Goal: Task Accomplishment & Management: Manage account settings

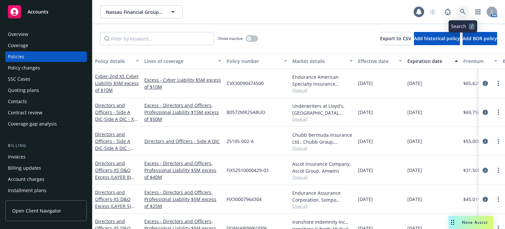
click at [468, 12] on link at bounding box center [463, 11] width 13 height 13
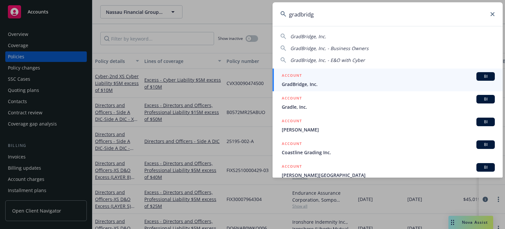
type input "gradbridge"
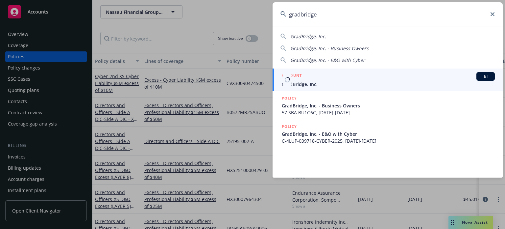
click at [344, 86] on span "GradBridge, Inc." at bounding box center [388, 84] width 213 height 7
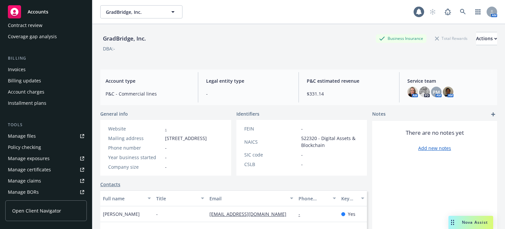
scroll to position [99, 0]
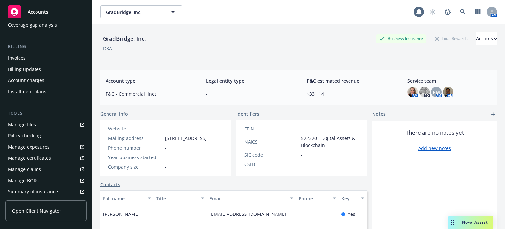
click at [23, 124] on div "Manage files" at bounding box center [22, 124] width 28 height 11
click at [460, 13] on icon at bounding box center [463, 12] width 6 height 6
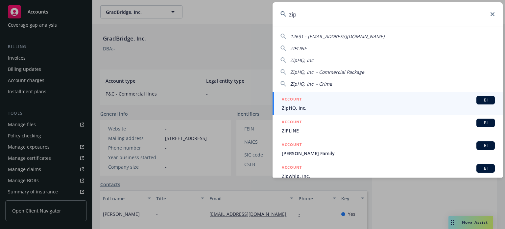
type input "zip"
click at [336, 108] on span "ZipHQ, Inc." at bounding box center [388, 107] width 213 height 7
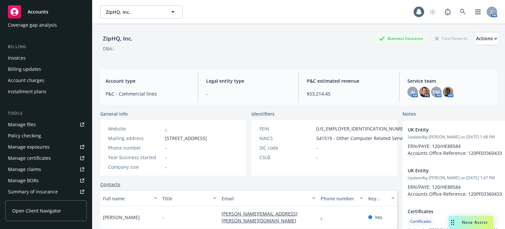
click at [39, 124] on link "Manage files" at bounding box center [46, 124] width 82 height 11
click at [460, 10] on icon at bounding box center [463, 12] width 6 height 6
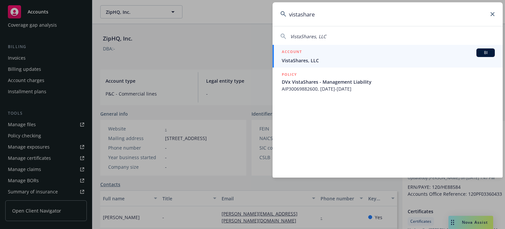
type input "vistashare"
click at [315, 54] on div "ACCOUNT BI" at bounding box center [388, 52] width 213 height 9
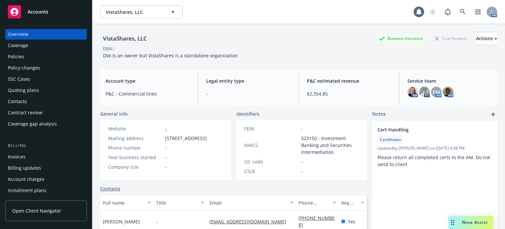
click at [25, 56] on div "Policies" at bounding box center [46, 56] width 76 height 11
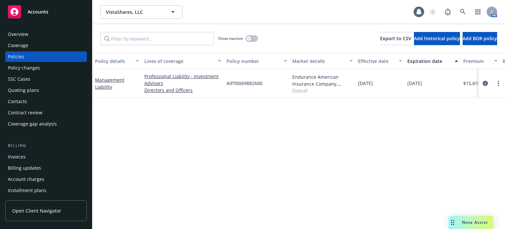
click at [20, 89] on div "Quoting plans" at bounding box center [23, 90] width 31 height 11
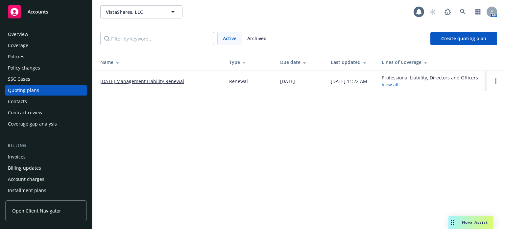
click at [151, 80] on link "[DATE] Management Liability Renewal" at bounding box center [142, 81] width 84 height 7
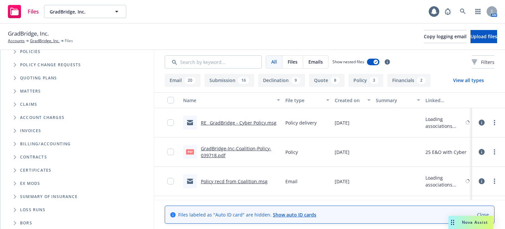
scroll to position [70, 0]
click at [16, 156] on icon "Folder Tree Example" at bounding box center [15, 157] width 3 height 4
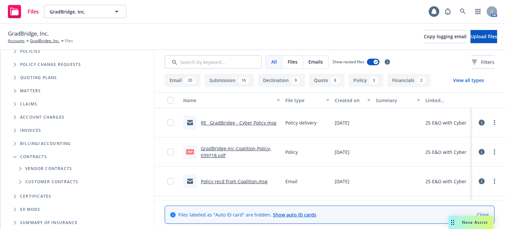
click at [20, 180] on icon "Folder Tree Example" at bounding box center [20, 182] width 2 height 4
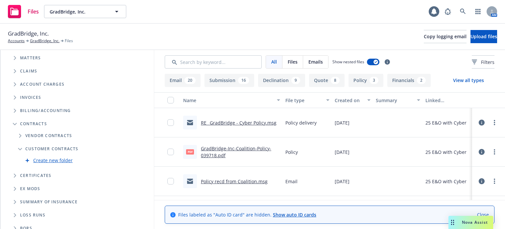
click at [49, 161] on link "Create new folder" at bounding box center [52, 160] width 39 height 7
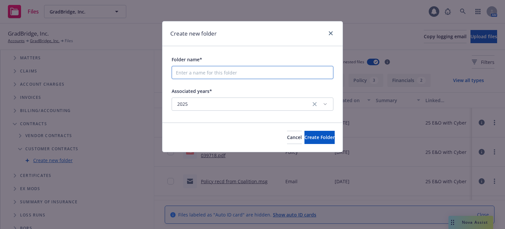
click at [222, 69] on input "Folder name*" at bounding box center [253, 72] width 162 height 13
type input "Sponsor Bank Insurance Requirements"
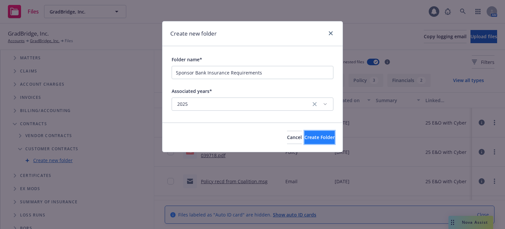
click at [305, 140] on button "Create Folder" at bounding box center [320, 137] width 30 height 13
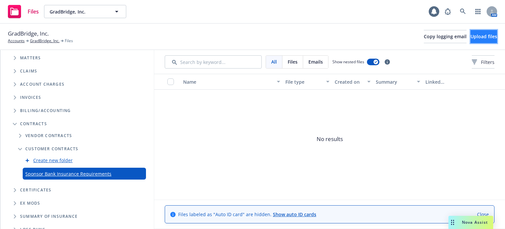
click at [471, 34] on span "Upload files" at bounding box center [484, 36] width 27 height 6
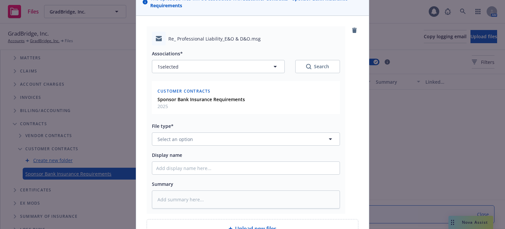
scroll to position [66, 0]
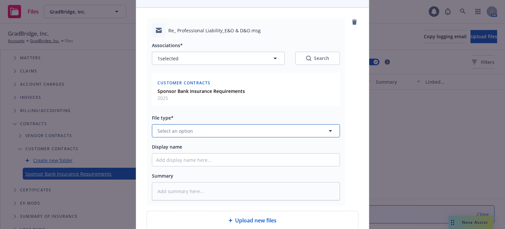
click at [216, 130] on button "Select an option" at bounding box center [246, 130] width 188 height 13
type input "email"
click at [194, 151] on div "Email" at bounding box center [246, 149] width 180 height 10
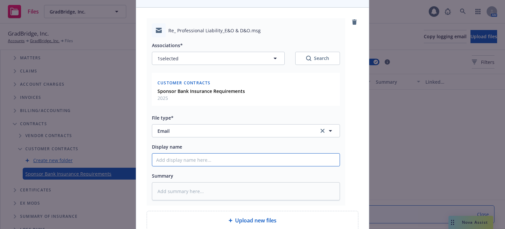
click at [183, 162] on input "Display name" at bounding box center [246, 159] width 188 height 13
type textarea "x"
type input "P"
type textarea "x"
type input "Pr"
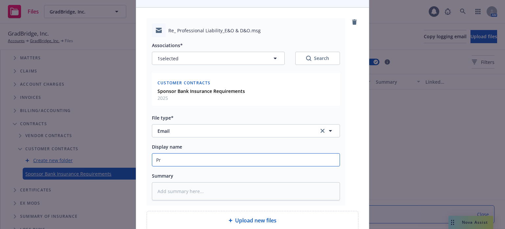
type textarea "x"
type input "Pro"
type textarea "x"
type input "Prod"
type textarea "x"
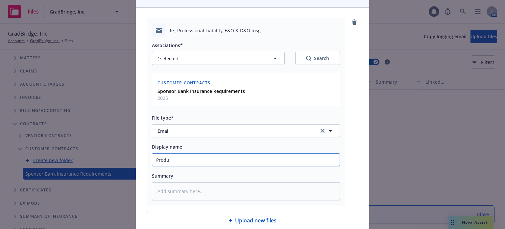
type input "Produc"
type textarea "x"
type input "Produce"
type textarea "x"
type input "Producer"
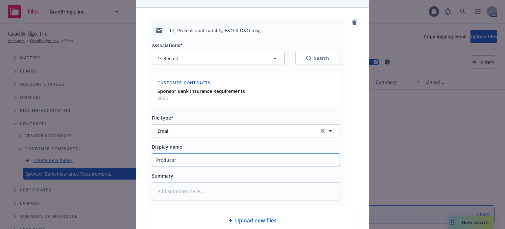
type textarea "x"
type input "Producer r"
type textarea "x"
type input "Producer re"
type textarea "x"
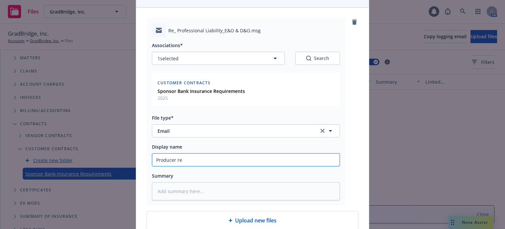
type input "Producer res"
type textarea "x"
type input "Producer resp"
type textarea "x"
type input "Producer respo"
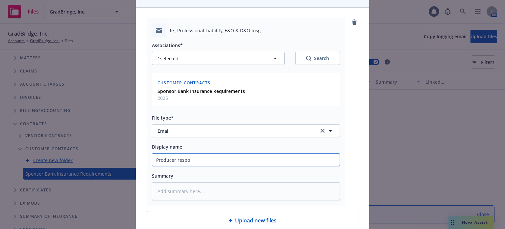
type textarea "x"
type input "Producer respons"
type textarea "x"
type input "Producer response"
type textarea "x"
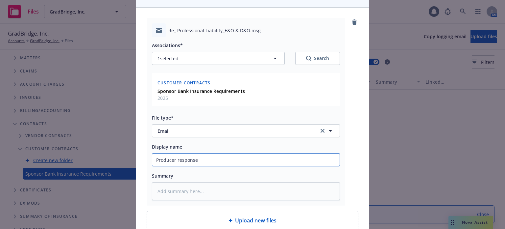
type input "Producer response"
type textarea "x"
type input "Producer response t"
type textarea "x"
type input "Producer response to"
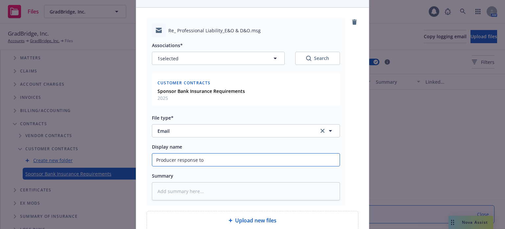
type textarea "x"
type input "Producer response to"
type textarea "x"
type input "Producer response to c"
type textarea "x"
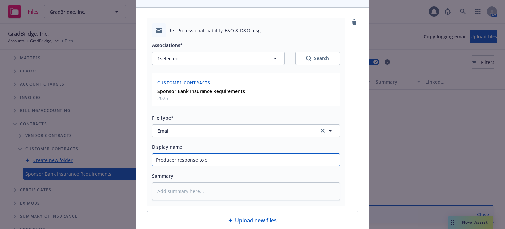
type input "Producer response to cl"
type textarea "x"
type input "Producer response to cli"
type textarea "x"
type input "Producer response to clie"
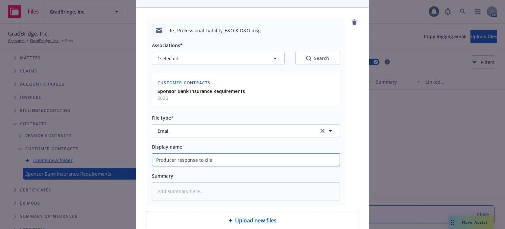
type textarea "x"
type input "Producer response to clien"
type textarea "x"
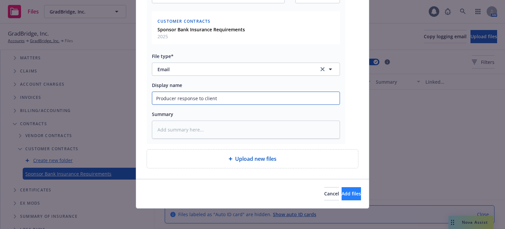
type input "Producer response to client"
click at [342, 190] on span "Add files" at bounding box center [351, 193] width 19 height 6
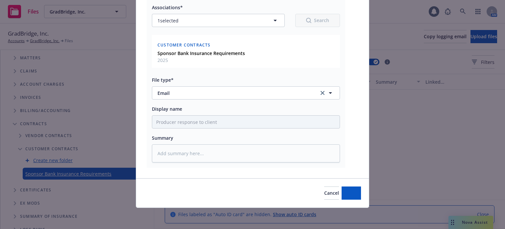
scroll to position [103, 0]
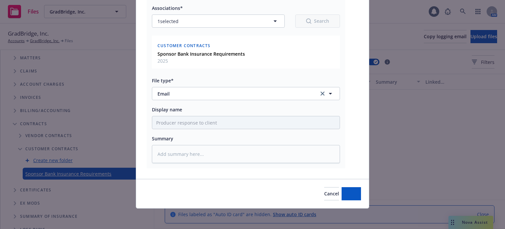
type textarea "x"
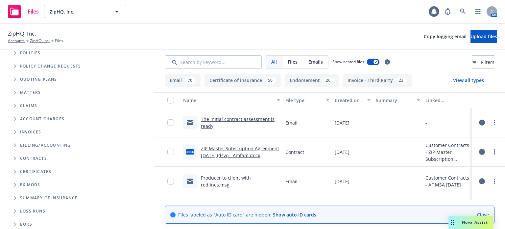
scroll to position [70, 0]
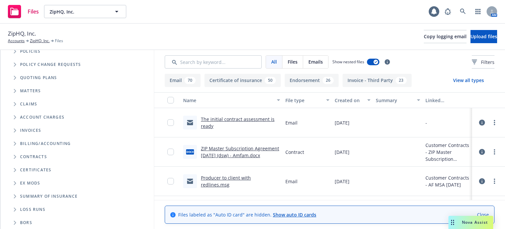
click at [13, 155] on span "Folder Tree Example" at bounding box center [15, 156] width 11 height 11
click at [18, 179] on span "Folder Tree Example" at bounding box center [20, 181] width 11 height 11
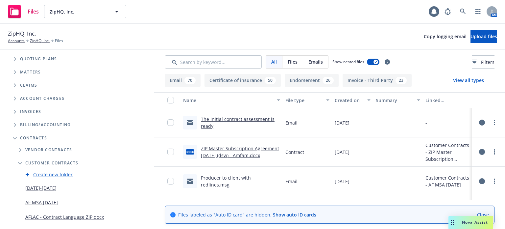
scroll to position [103, 0]
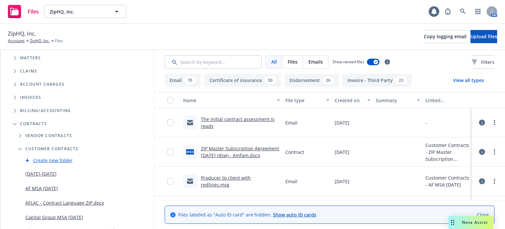
click at [49, 187] on link "AF MSA 10.14.25" at bounding box center [41, 188] width 33 height 7
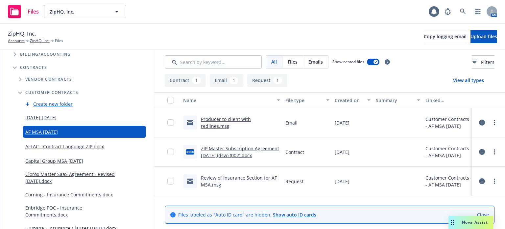
scroll to position [136, 0]
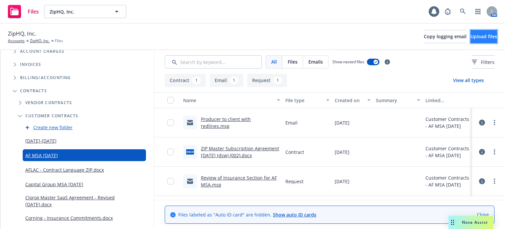
click at [485, 35] on span "Upload files" at bounding box center [484, 36] width 27 height 6
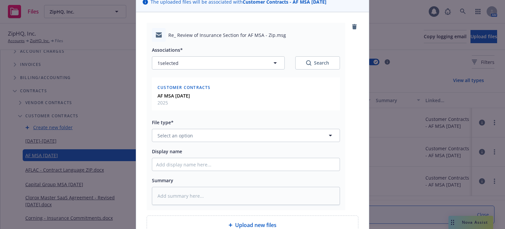
scroll to position [66, 0]
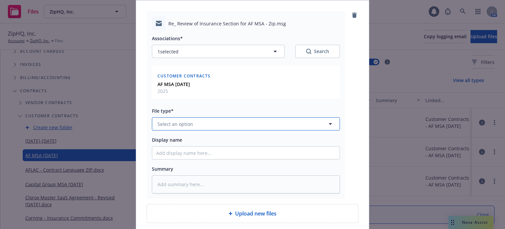
click at [194, 120] on button "Select an option" at bounding box center [246, 123] width 188 height 13
type input "ema"
click at [194, 138] on div "Email" at bounding box center [246, 142] width 180 height 10
click at [191, 150] on input "Display name" at bounding box center [246, 152] width 188 height 13
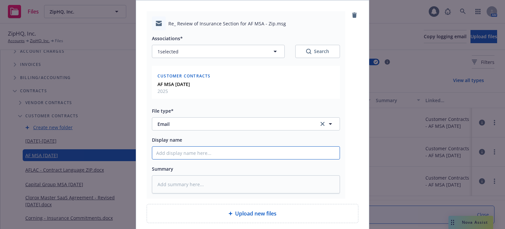
type textarea "x"
type input "P"
type textarea "x"
type input "PM"
type textarea "x"
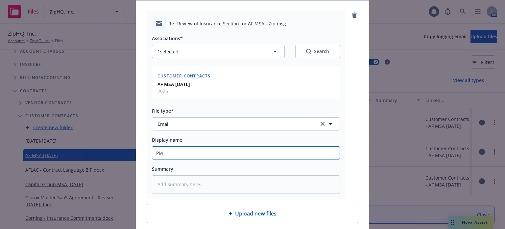
type input "PM"
type textarea "x"
type input "PM t"
type textarea "x"
type input "PM to"
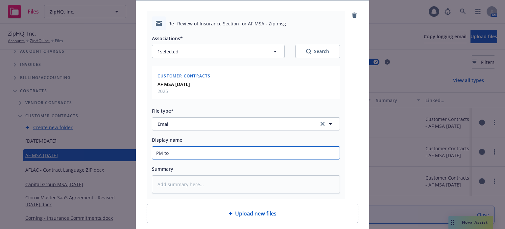
type textarea "x"
type input "PM to c"
type textarea "x"
type input "PM to cl"
type textarea "x"
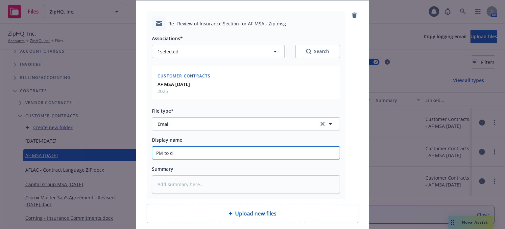
type input "PM to cli"
type textarea "x"
type input "PM to clie"
type textarea "x"
type input "PM to client"
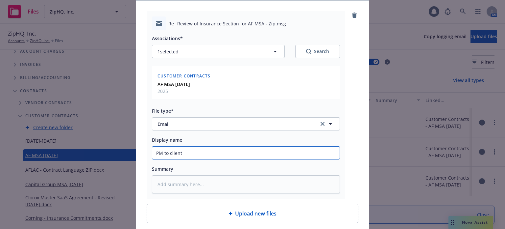
type textarea "x"
type input "PM to client"
type textarea "x"
type input "PM to client w"
type textarea "x"
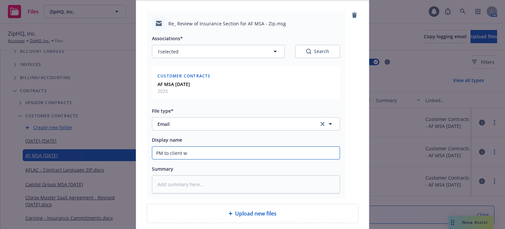
type input "PM to client wi"
type textarea "x"
type input "PM to client wit"
type textarea "x"
type input "PM to client with"
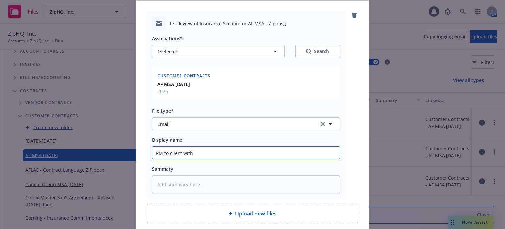
type textarea "x"
type input "PM to client with r"
type textarea "x"
type input "PM to client with re"
type textarea "x"
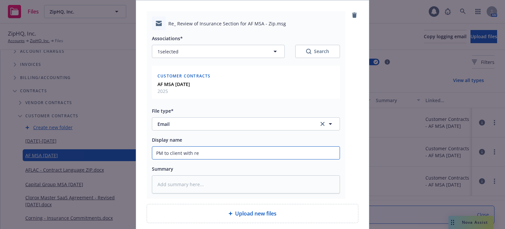
type input "PM to client with red"
type textarea "x"
type input "PM to client with redl"
type textarea "x"
type input "PM to client with redli"
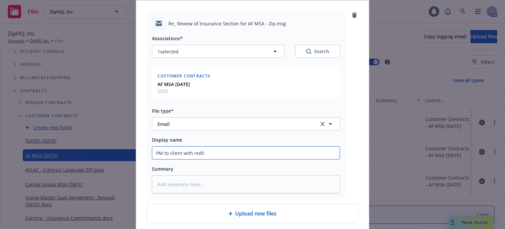
type textarea "x"
type input "PM to client with redlin"
type textarea "x"
type input "PM to client with redline"
type textarea "x"
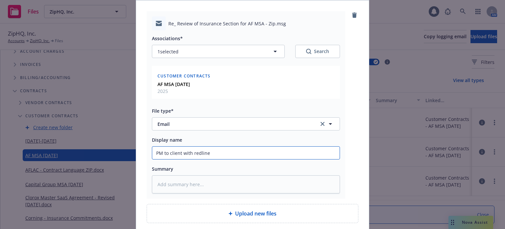
type input "PM to client with redlines"
type textarea "x"
type input "PM to client with redlines"
type textarea "x"
type input "PM to client with redlines d"
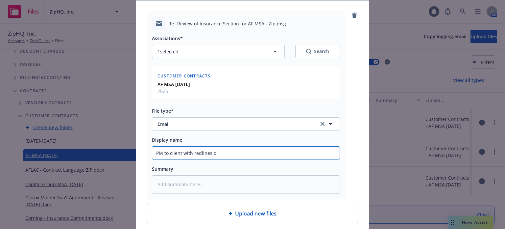
type textarea "x"
type input "PM to client with redlines do"
type textarea "x"
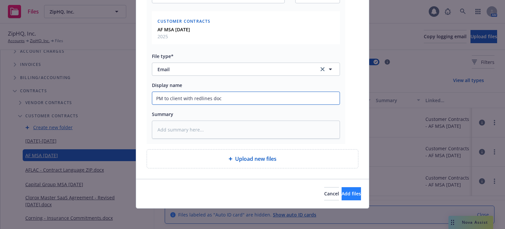
type input "PM to client with redlines doc"
click at [346, 195] on span "Add files" at bounding box center [351, 193] width 19 height 6
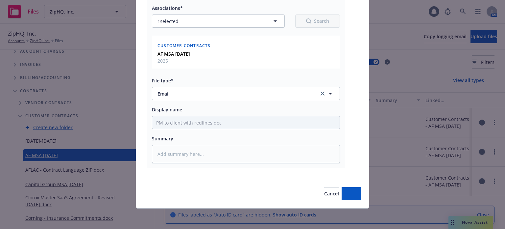
type textarea "x"
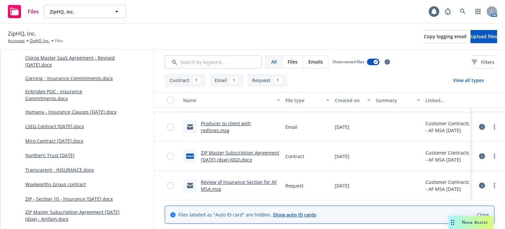
scroll to position [202, 0]
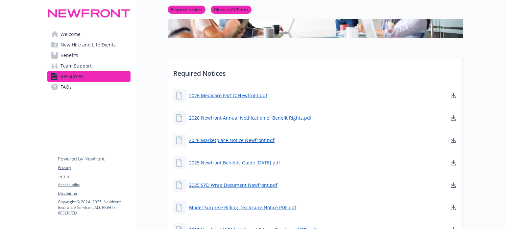
scroll to position [99, 0]
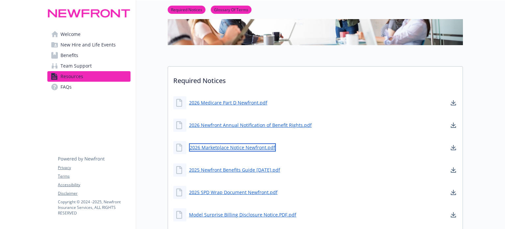
click at [229, 145] on link "2026 Marketplace Notice Newfront.pdf" at bounding box center [232, 147] width 87 height 8
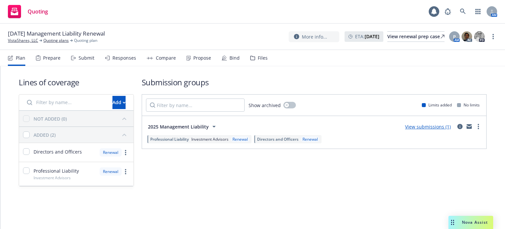
click at [430, 128] on link "View submissions (1)" at bounding box center [428, 126] width 46 height 6
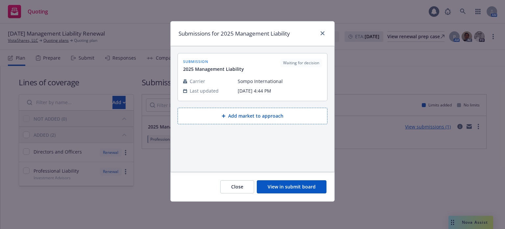
click at [289, 180] on button "View in submit board" at bounding box center [292, 186] width 70 height 13
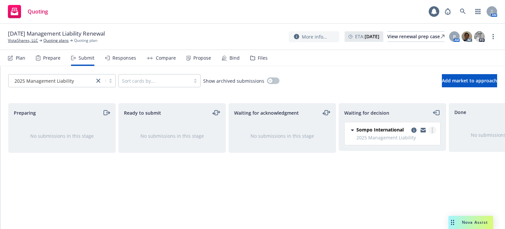
click at [430, 129] on link "more" at bounding box center [433, 130] width 8 height 8
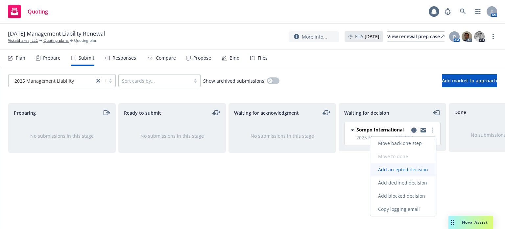
click at [391, 169] on span "Add accepted decision" at bounding box center [403, 169] width 66 height 6
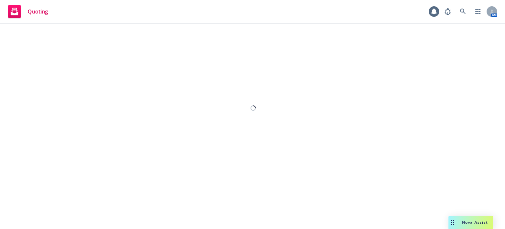
select select "12"
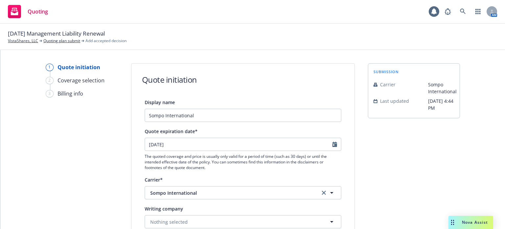
click at [336, 143] on div at bounding box center [337, 144] width 9 height 13
click at [335, 144] on div at bounding box center [337, 144] width 9 height 13
click at [333, 144] on icon "Calendar" at bounding box center [335, 143] width 5 height 5
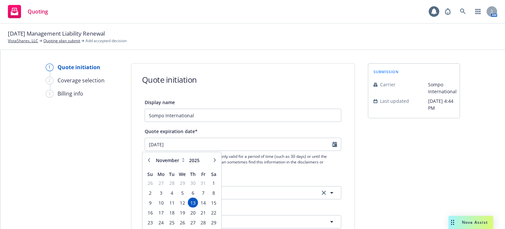
click at [150, 159] on icon "button" at bounding box center [149, 160] width 4 height 4
select select "10"
click at [213, 204] on span "18" at bounding box center [213, 202] width 9 height 8
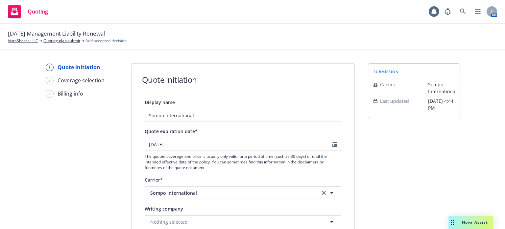
type input "[DATE]"
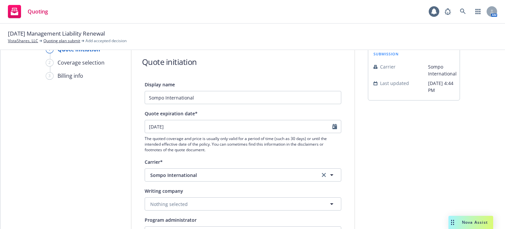
scroll to position [33, 0]
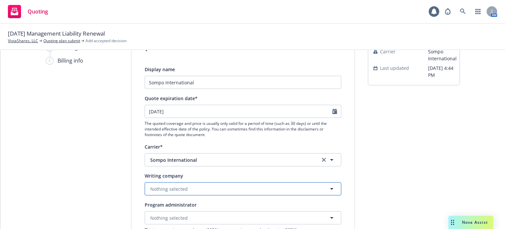
click at [163, 190] on span "Nothing selected" at bounding box center [169, 188] width 38 height 7
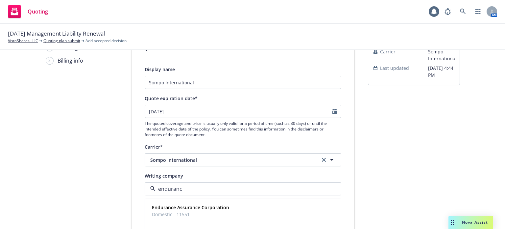
type input "endurance"
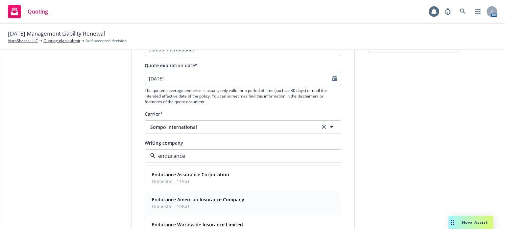
click at [193, 203] on span "Domestic - 10641" at bounding box center [198, 206] width 92 height 7
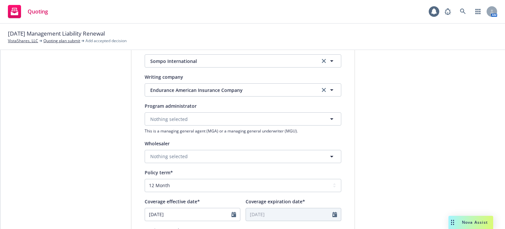
scroll to position [165, 0]
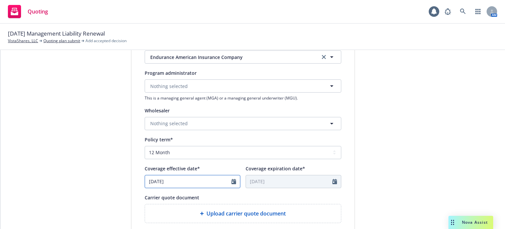
click at [228, 181] on input "[DATE]" at bounding box center [188, 181] width 87 height 13
select select "10"
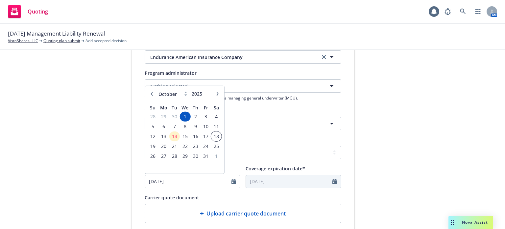
click at [214, 137] on span "18" at bounding box center [216, 136] width 9 height 8
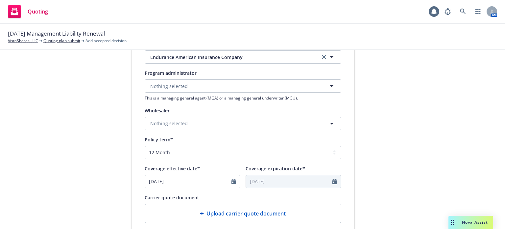
type input "[DATE]"
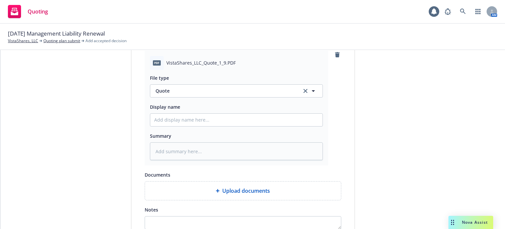
scroll to position [329, 0]
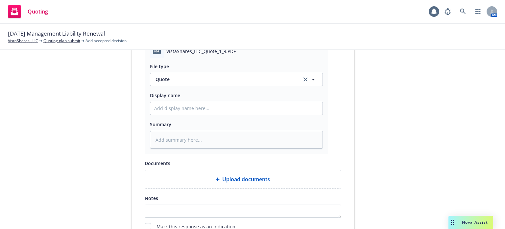
type textarea "x"
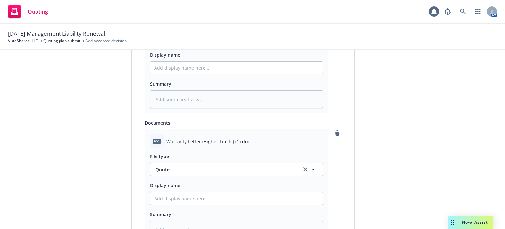
scroll to position [395, 0]
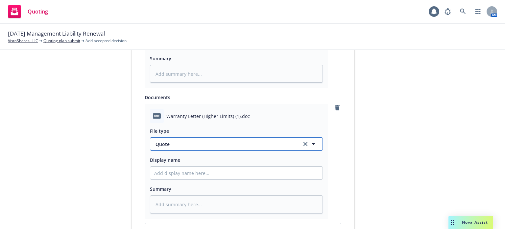
click at [169, 143] on span "Quote" at bounding box center [225, 143] width 139 height 7
type input "warra"
click at [176, 157] on div "Warranty Letter" at bounding box center [174, 162] width 40 height 10
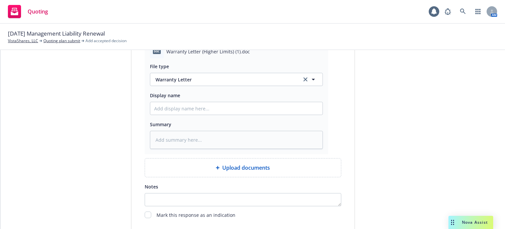
scroll to position [461, 0]
type textarea "x"
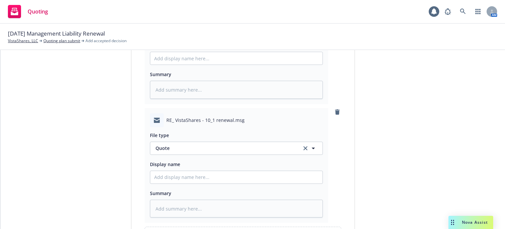
scroll to position [526, 0]
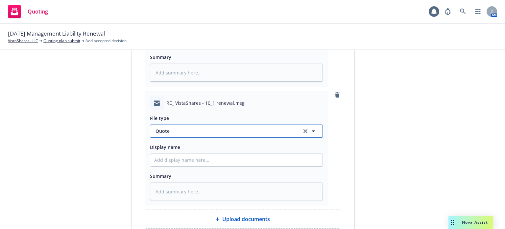
click at [165, 132] on span "Quote" at bounding box center [225, 130] width 139 height 7
type input "email"
click at [162, 149] on span "Email" at bounding box center [163, 149] width 12 height 7
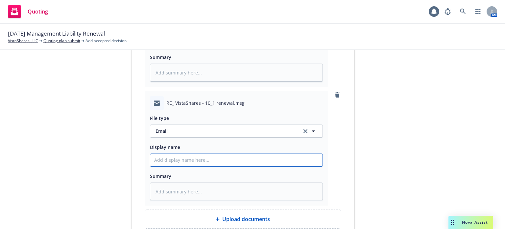
click at [164, 162] on input "Display name" at bounding box center [236, 160] width 172 height 13
type textarea "x"
type input "Q"
type textarea "x"
type input "Qu"
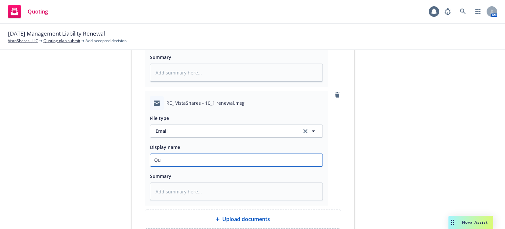
type textarea "x"
type input "Quo"
type textarea "x"
type input "Quot"
type textarea "x"
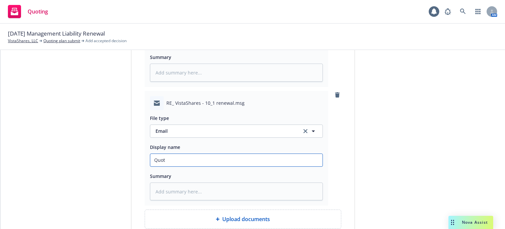
type input "Quote"
type textarea "x"
type input "Quote"
type textarea "x"
type input "Quote w"
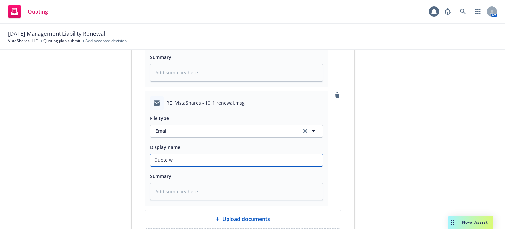
type textarea "x"
type input "Quote w/"
type textarea "x"
type input "Quote w/ p"
type textarea "x"
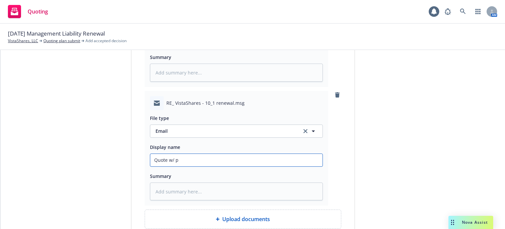
type input "Quote w/"
type textarea "x"
type input "Quote w/ o"
type textarea "x"
type input "Quote w/ opt"
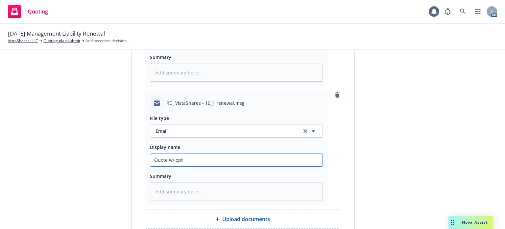
type textarea "x"
type input "Quote w/ opti"
type textarea "x"
type input "Quote w/ optio"
type textarea "x"
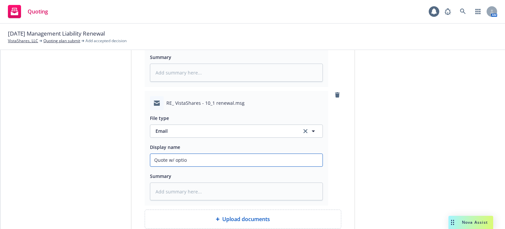
type input "Quote w/ option"
type textarea "x"
type input "Quote w/ options"
type textarea "x"
type input "Quote w/ options"
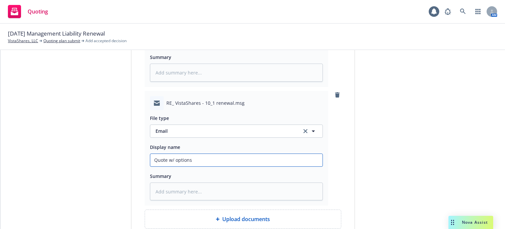
type textarea "x"
type input "Quote w/ options &"
type textarea "x"
type input "Quote w/ options & w"
type textarea "x"
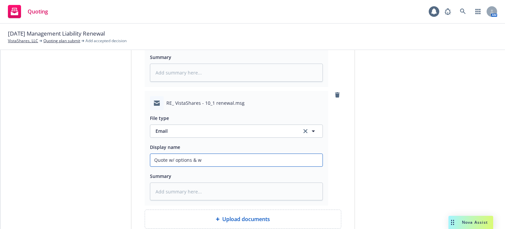
type input "Quote w/ options & wa"
type textarea "x"
type input "Quote w/ options & war"
type textarea "x"
type input "Quote w/ options & warra"
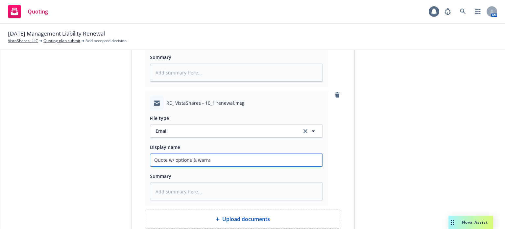
type textarea "x"
type input "Quote w/ options & warran"
type textarea "x"
type input "Quote w/ options & warrant"
type textarea "x"
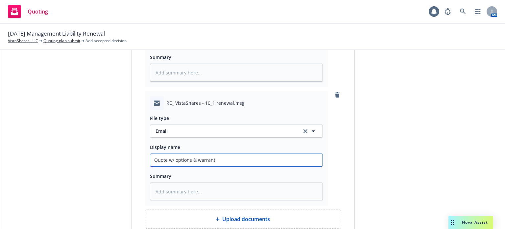
type input "Quote w/ options & warranty"
type textarea "x"
type input "Quote w/ options & warranty e"
type textarea "x"
type input "Quote w/ options & warranty er"
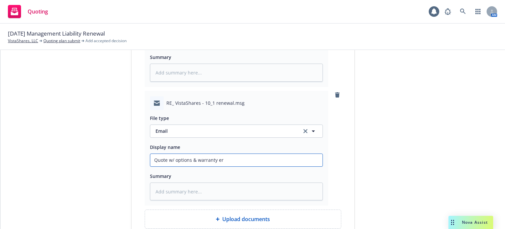
type textarea "x"
type input "Quote w/ options & warranty e"
type textarea "x"
type input "Quote w/ options & warranty"
type textarea "x"
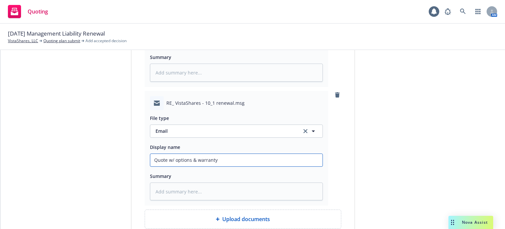
type input "Quote w/ options & warranty r"
type textarea "x"
type input "Quote w/ options & warranty re"
type textarea "x"
type input "Quote w/ options & warranty rec"
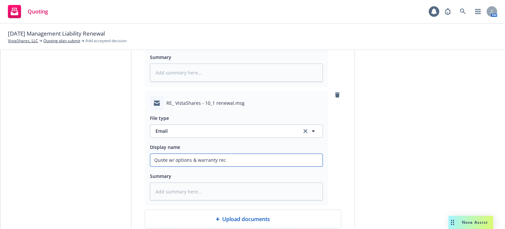
type textarea "x"
type input "Quote w/ options & warranty recd"
type textarea "x"
type input "Quote w/ options & warranty recd f"
type textarea "x"
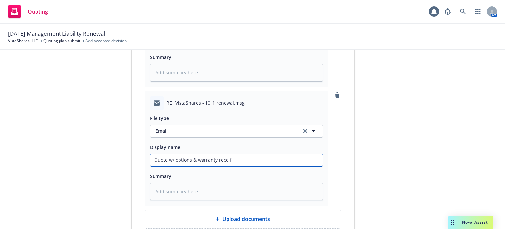
type input "Quote w/ options & warranty recd fr"
type textarea "x"
type input "Quote w/ options & warranty recd fro"
type textarea "x"
type input "Quote w/ options & warranty recd from"
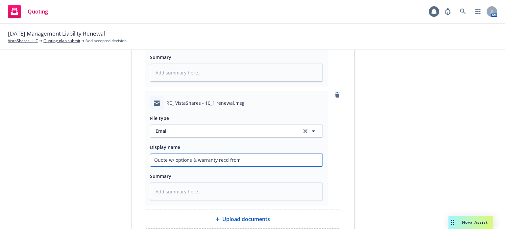
type textarea "x"
type input "Quote w/ options & warranty recd from"
type textarea "x"
type input "Quote w/ options & warranty recd from S"
type textarea "x"
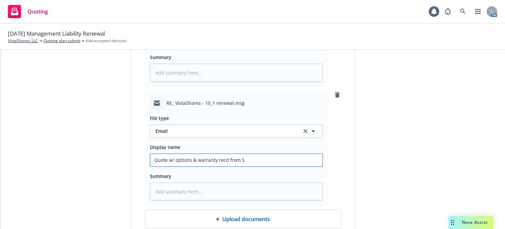
type input "Quote w/ options & warranty recd from So"
type textarea "x"
type input "Quote w/ options & warranty recd from Som"
type textarea "x"
type input "Quote w/ options & warranty recd from Somp"
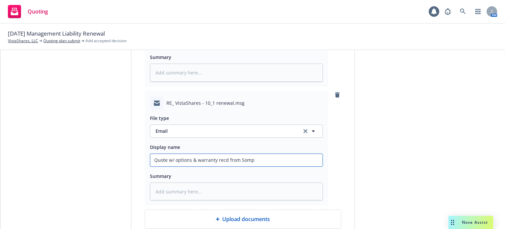
type textarea "x"
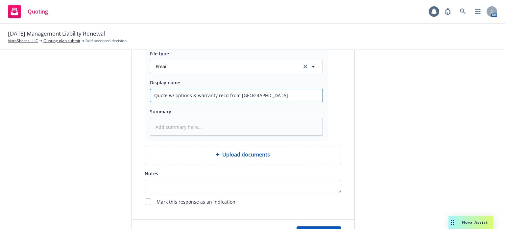
scroll to position [621, 0]
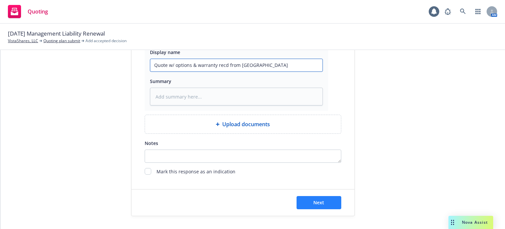
type input "Quote w/ options & warranty recd from Sompo"
click at [329, 200] on button "Next" at bounding box center [319, 202] width 45 height 13
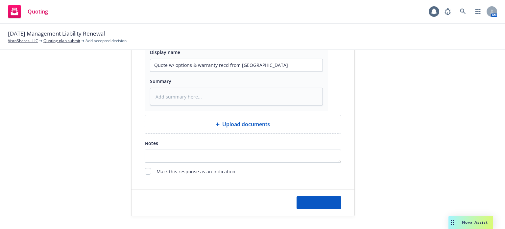
type textarea "x"
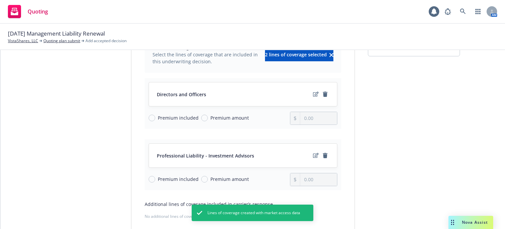
scroll to position [66, 0]
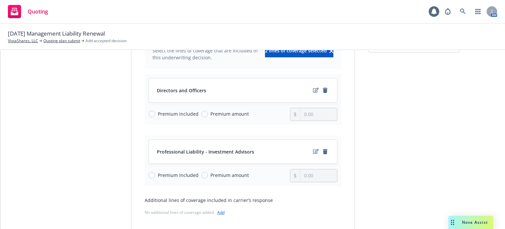
click at [149, 115] on div "Premium included" at bounding box center [174, 113] width 50 height 7
click at [149, 115] on input "Premium included" at bounding box center [152, 114] width 7 height 7
radio input "true"
click at [149, 175] on input "Premium included" at bounding box center [152, 175] width 7 height 7
radio input "true"
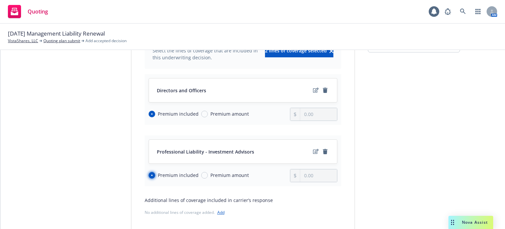
scroll to position [129, 0]
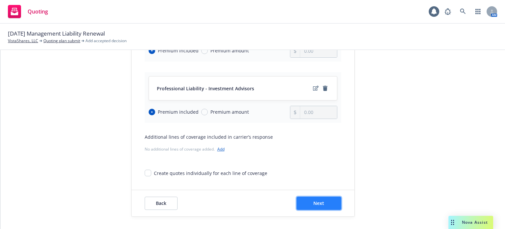
click at [335, 203] on button "Next" at bounding box center [319, 202] width 45 height 13
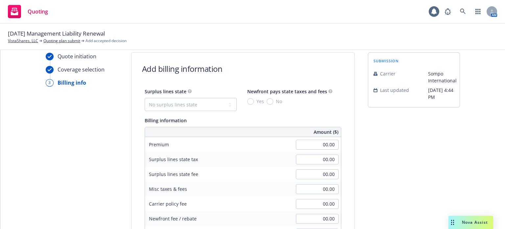
scroll to position [0, 0]
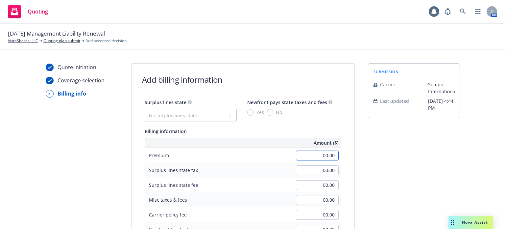
click at [301, 153] on input "00.00" at bounding box center [317, 155] width 43 height 10
type input "18,000.00"
click at [261, 167] on div "Surplus lines state tax 00.00" at bounding box center [243, 170] width 196 height 15
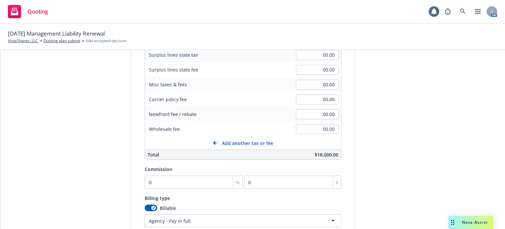
scroll to position [132, 0]
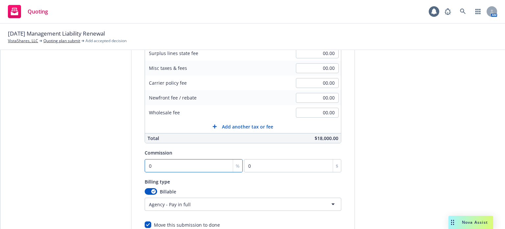
click at [178, 162] on input "0" at bounding box center [194, 165] width 98 height 13
type input "1"
type input "180"
type input "15"
type input "2700"
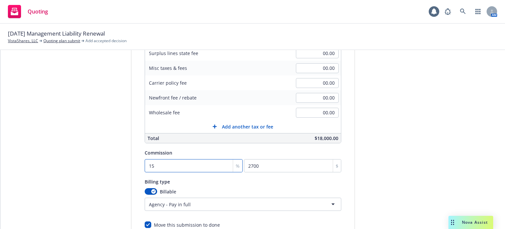
type input "15"
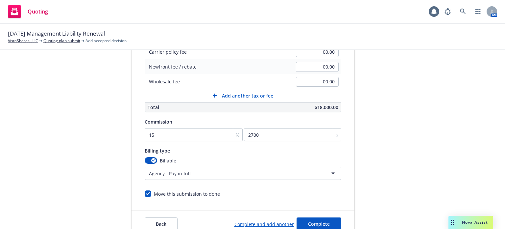
scroll to position [184, 0]
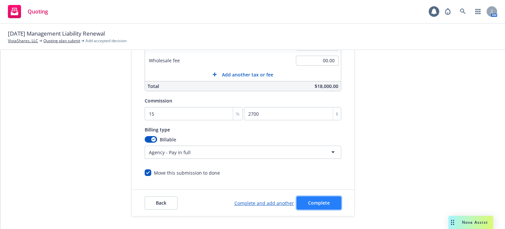
click at [322, 206] on button "Complete" at bounding box center [319, 202] width 45 height 13
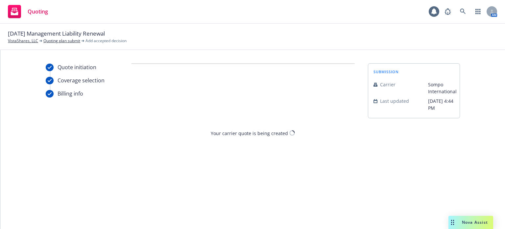
scroll to position [0, 0]
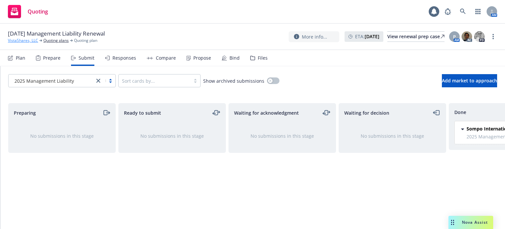
click at [33, 40] on link "VistaShares, LLC" at bounding box center [23, 41] width 30 height 6
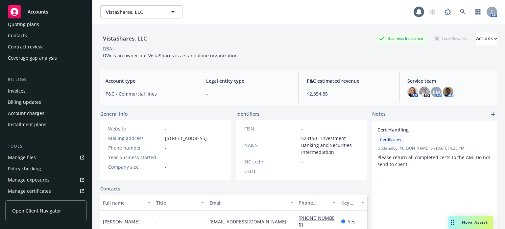
scroll to position [99, 0]
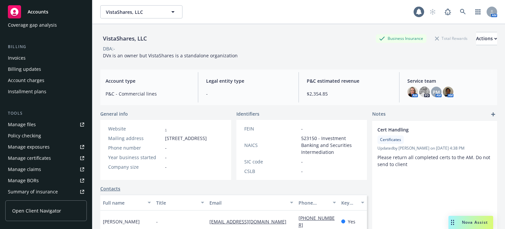
click at [38, 125] on link "Manage files" at bounding box center [46, 124] width 82 height 11
click at [460, 14] on icon at bounding box center [463, 12] width 6 height 6
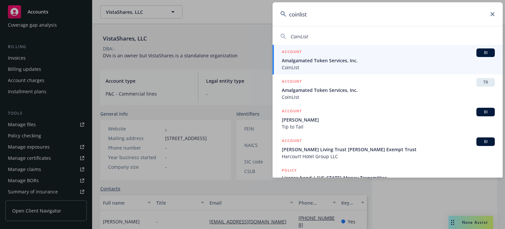
type input "coinlist"
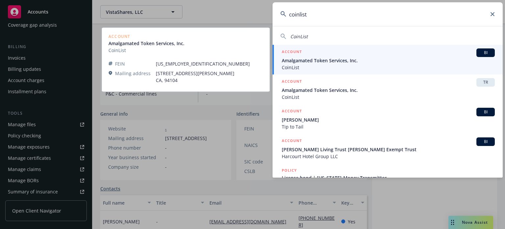
click at [321, 63] on span "Amalgamated Token Services, Inc." at bounding box center [388, 60] width 213 height 7
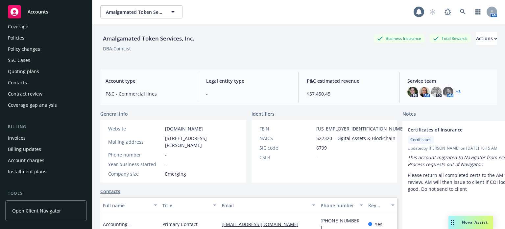
scroll to position [0, 0]
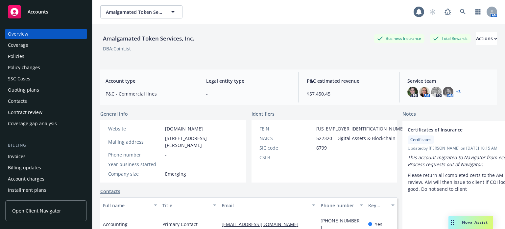
click at [38, 64] on div "Policy changes" at bounding box center [24, 67] width 32 height 11
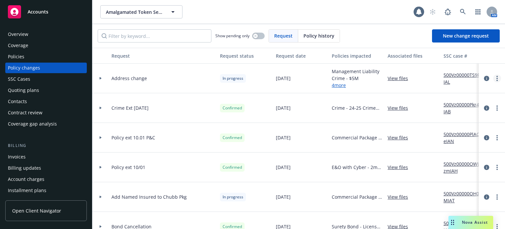
click at [497, 79] on icon "more" at bounding box center [497, 78] width 1 height 5
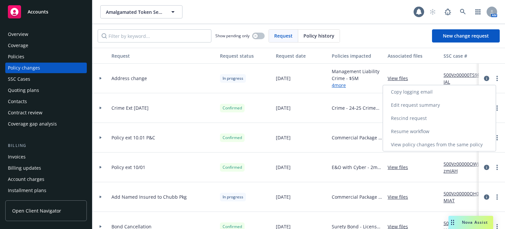
click at [415, 129] on link "Resume workflow" at bounding box center [439, 131] width 113 height 13
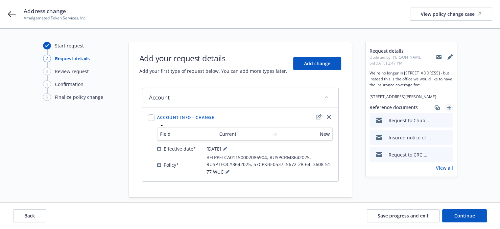
click at [447, 112] on link "add" at bounding box center [450, 108] width 8 height 8
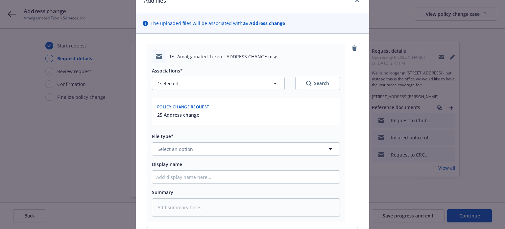
scroll to position [66, 0]
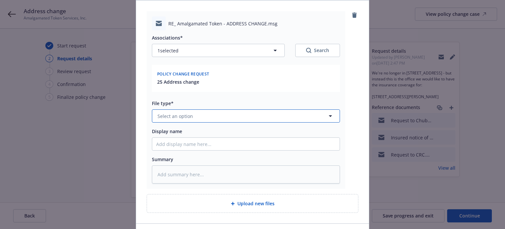
click at [189, 114] on span "Select an option" at bounding box center [176, 116] width 36 height 7
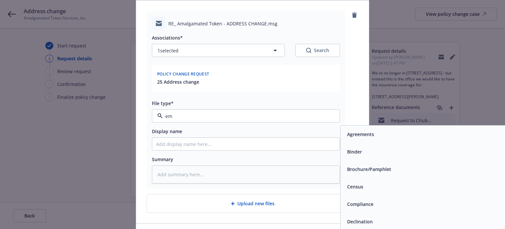
type input "ema"
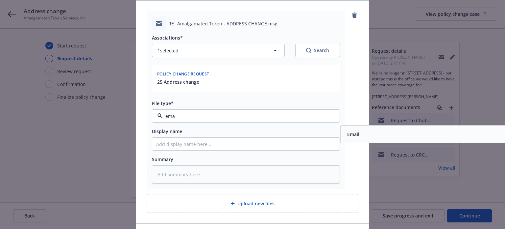
click at [388, 133] on div "Email" at bounding box center [435, 134] width 180 height 10
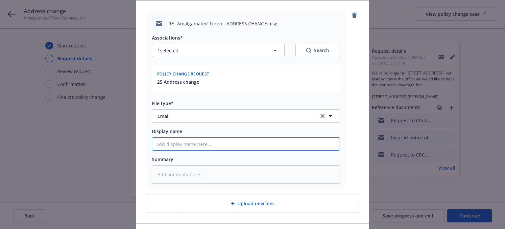
click at [182, 143] on input "Display name" at bounding box center [246, 144] width 188 height 13
type textarea "x"
type input "C"
type textarea "x"
type input "Ch"
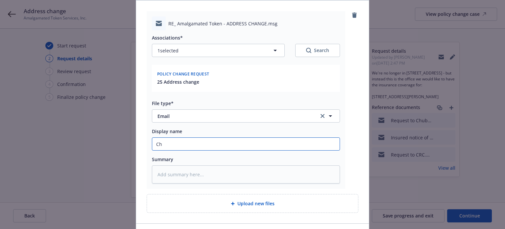
type textarea "x"
type input "Chu"
type textarea "x"
type input "Chub"
type textarea "x"
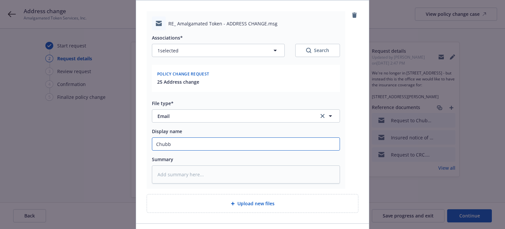
type input "Chubb"
type textarea "x"
type input "Chubb UW"
type textarea "x"
type input "Chubb UW r"
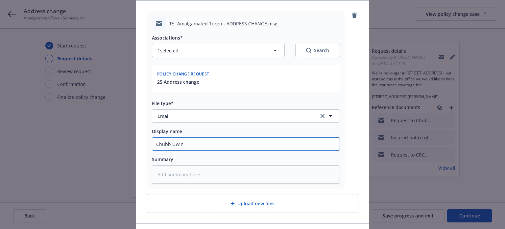
type textarea "x"
type input "Chubb UW re"
type textarea "x"
type input "Chubb UW req"
type textarea "x"
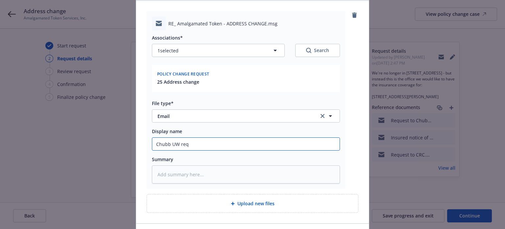
type input "Chubb UW req f"
type textarea "x"
type input "Chubb UW req fo"
type textarea "x"
type input "Chubb UW req for"
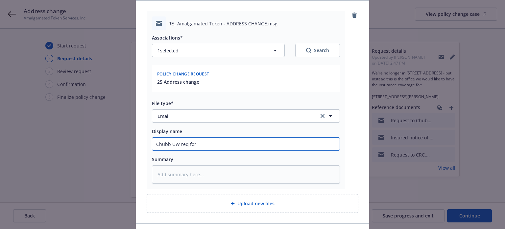
type textarea "x"
type input "Chubb UW req for"
type textarea "x"
type input "Chubb UW req for a"
type textarea "x"
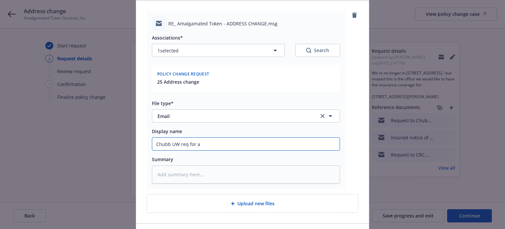
type input "Chubb UW req for ad"
type textarea "x"
type input "Chubb UW req for add"
type textarea "x"
type input "Chubb UW req for addt"
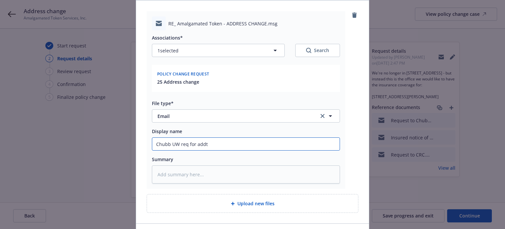
type textarea "x"
type input "Chubb UW req for addtl"
type textarea "x"
type input "Chubb UW req for addtl in"
type textarea "x"
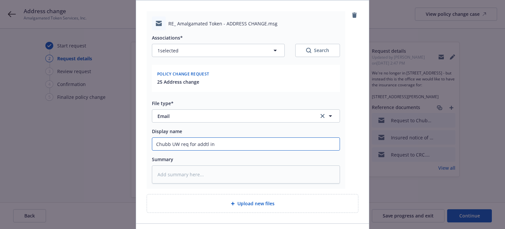
type input "Chubb UW req for addtl inf"
type textarea "x"
type input "Chubb UW req for addtl info"
type textarea "x"
type input "Chubb UW req for addtl info on"
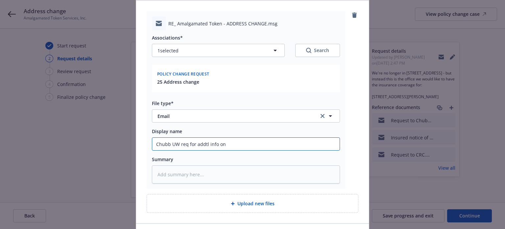
type textarea "x"
type input "Chubb UW req for addtl info on"
type textarea "x"
type input "Chubb UW req for addtl info on 3"
type textarea "x"
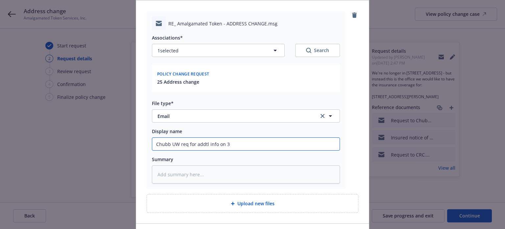
type input "Chubb UW req for addtl info on 33"
type textarea "x"
type input "Chubb UW req for addtl info on 333"
type textarea "x"
type input "Chubb UW req for addtl info on 333"
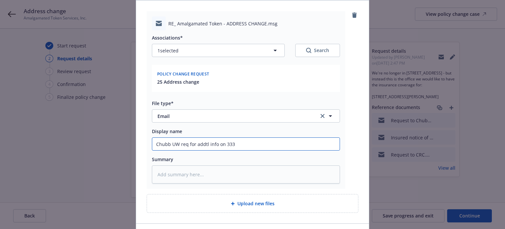
type textarea "x"
type input "Chubb UW req for addtl info on 333 B"
type textarea "x"
type input "Chubb UW req for addtl info on 333 Bu"
type textarea "x"
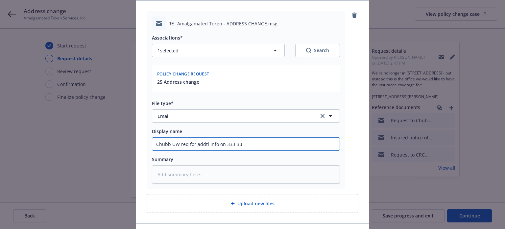
type input "Chubb UW req for addtl info on 333 Bus"
type textarea "x"
type input "Chubb UW req for addtl info on 333 Bush"
type textarea "x"
type input "Chubb UW req for addtl info on 333 Bush"
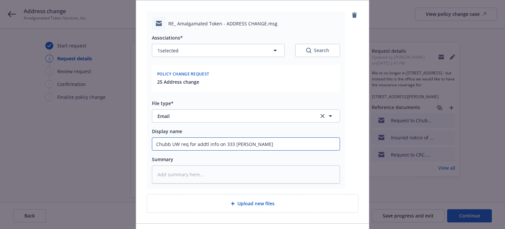
type textarea "x"
type input "Chubb UW req for addtl info on 333 Bush S"
type textarea "x"
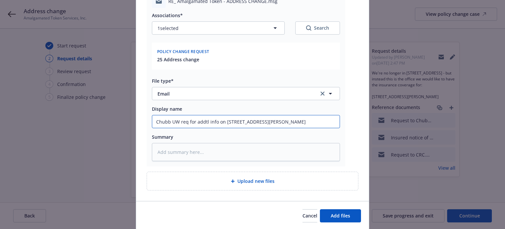
scroll to position [99, 0]
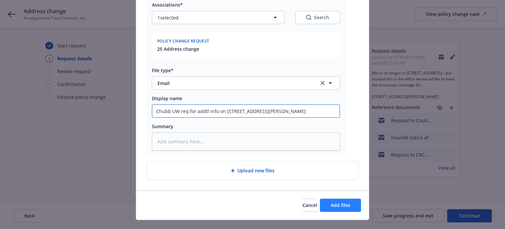
type input "Chubb UW req for addtl info on 333 Bush St"
click at [333, 204] on span "Add files" at bounding box center [340, 205] width 19 height 6
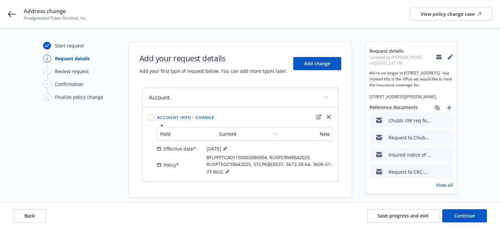
click at [449, 110] on icon "add" at bounding box center [449, 108] width 4 height 4
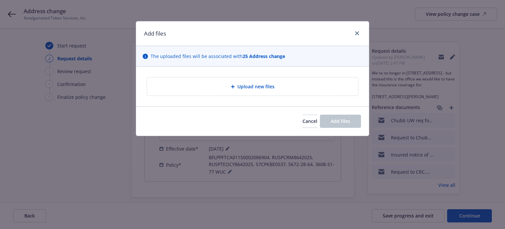
type textarea "x"
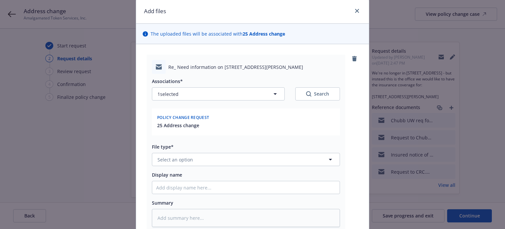
scroll to position [66, 0]
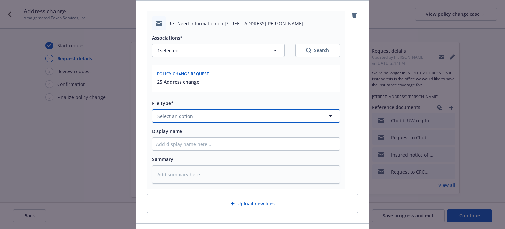
click at [203, 117] on button "Select an option" at bounding box center [246, 115] width 188 height 13
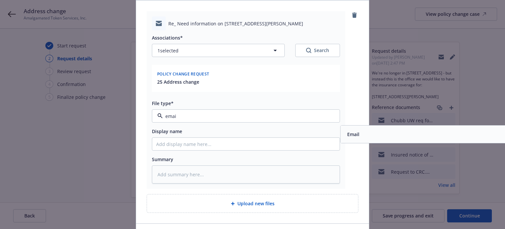
type input "email"
click at [404, 140] on div "Email" at bounding box center [435, 133] width 188 height 17
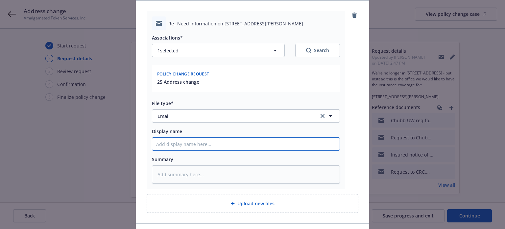
click at [224, 143] on input "Display name" at bounding box center [246, 144] width 188 height 13
type textarea "x"
type input "I"
type textarea "x"
type input "In"
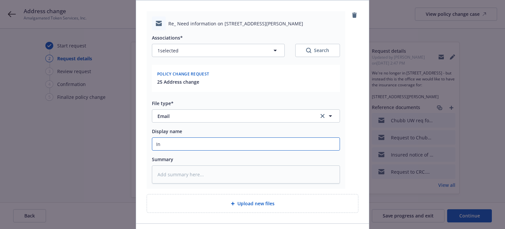
type textarea "x"
type input "Inf"
type textarea "x"
type input "Info"
type textarea "x"
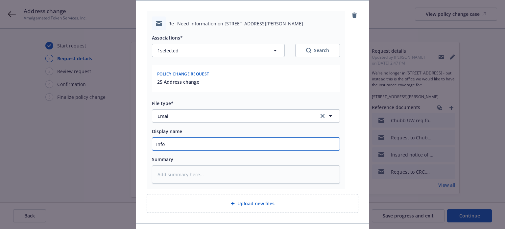
type input "Info"
type textarea "x"
type input "Info r"
type textarea "x"
type input "Info re"
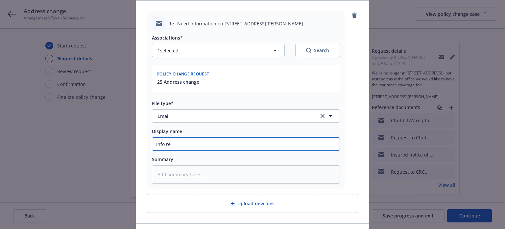
type textarea "x"
type input "Info rec"
type textarea "x"
type input "Info recd"
type textarea "x"
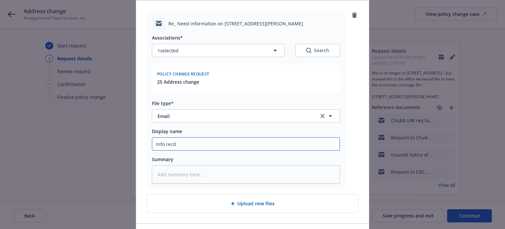
type input "Info recd f"
type textarea "x"
type input "Info recd fr"
type textarea "x"
type input "Info recd fro"
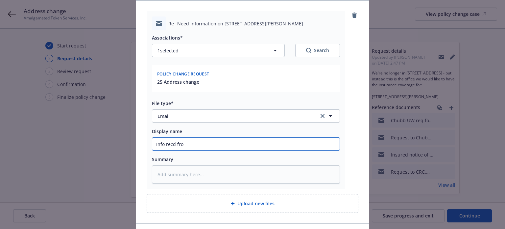
type textarea "x"
type input "Info recd from"
type textarea "x"
type input "Info recd from c"
type textarea "x"
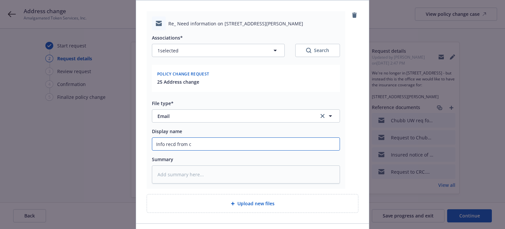
type input "Info recd from cl"
type textarea "x"
type input "Info recd from cli"
type textarea "x"
type input "Info recd from clie"
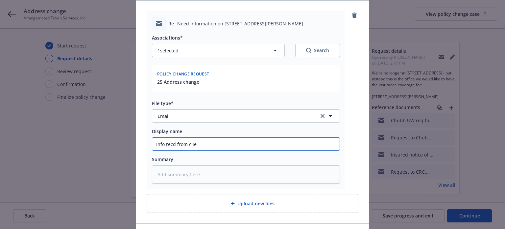
type textarea "x"
type input "Info recd from clien"
type textarea "x"
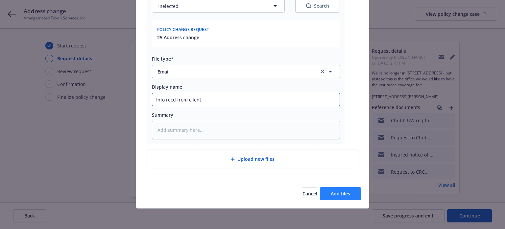
type input "Info recd from client"
click at [338, 191] on span "Add files" at bounding box center [340, 193] width 19 height 6
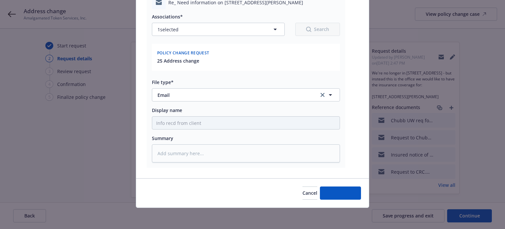
scroll to position [87, 0]
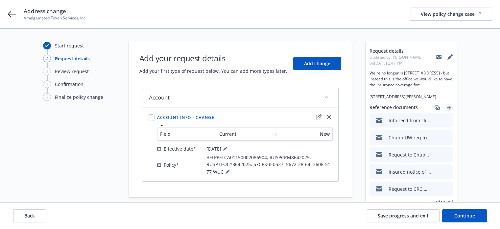
click at [450, 110] on icon "add" at bounding box center [449, 108] width 4 height 4
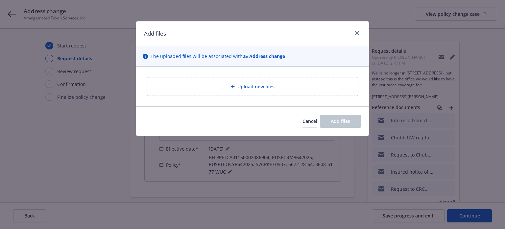
type textarea "x"
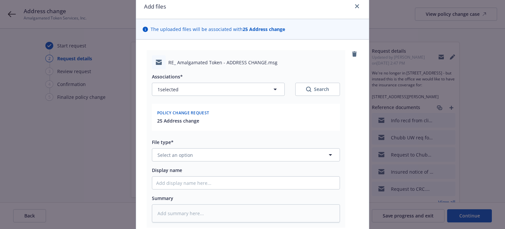
scroll to position [33, 0]
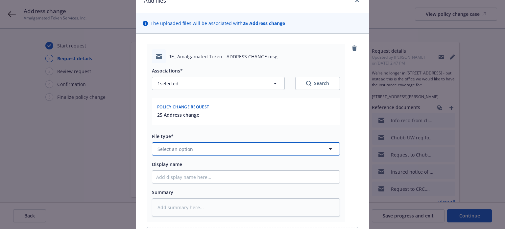
click at [182, 150] on span "Select an option" at bounding box center [176, 148] width 36 height 7
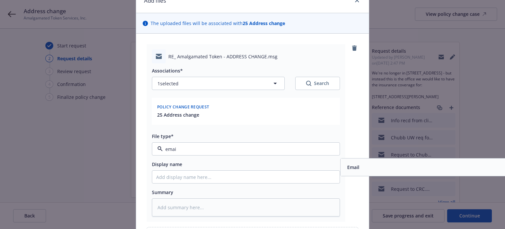
type input "email"
click at [378, 167] on div "Email" at bounding box center [435, 167] width 180 height 10
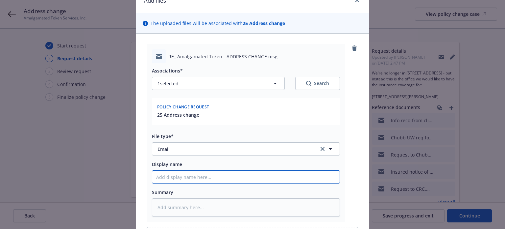
click at [201, 183] on input "Display name" at bounding box center [246, 176] width 188 height 13
type textarea "x"
type input "I"
type textarea "x"
type input "In"
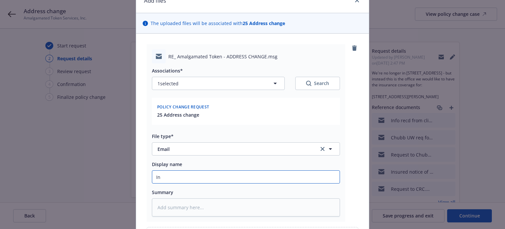
type textarea "x"
type input "Inf"
type textarea "x"
type input "Info"
type textarea "x"
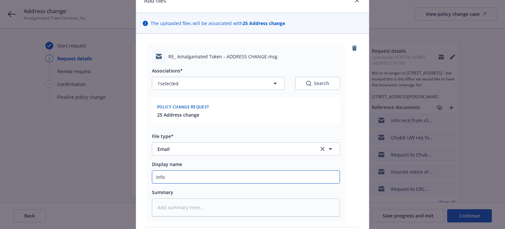
type input "Info s"
type textarea "x"
type input "Info se"
type textarea "x"
type input "Info sen"
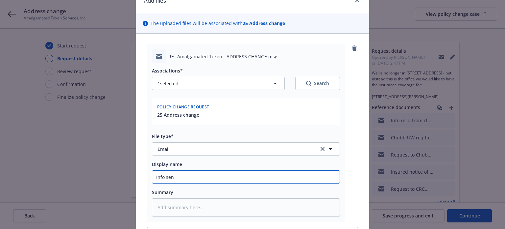
type textarea "x"
type input "Info sent"
type textarea "x"
type input "Info sent"
type textarea "x"
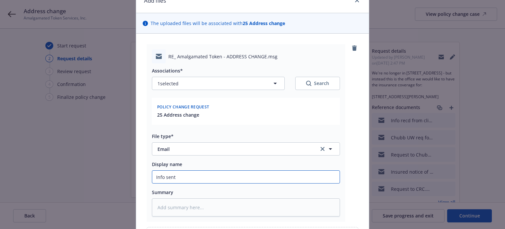
type input "Info sent t"
type textarea "x"
type input "Info sent to"
type textarea "x"
type input "Info sent to"
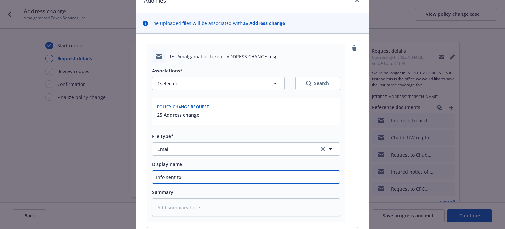
type textarea "x"
type input "Info sent to C"
type textarea "x"
type input "Info sent to Ch"
type textarea "x"
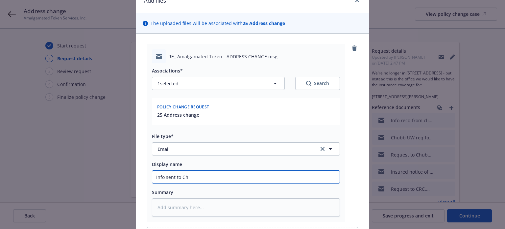
type input "Info sent to Chu"
type textarea "x"
type input "Info sent to Chub"
type textarea "x"
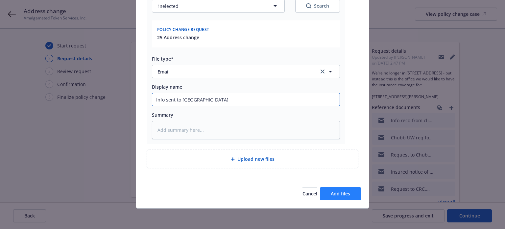
type input "Info sent to Chubb"
click at [338, 193] on span "Add files" at bounding box center [340, 193] width 19 height 6
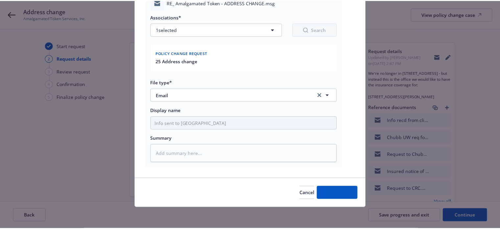
scroll to position [87, 0]
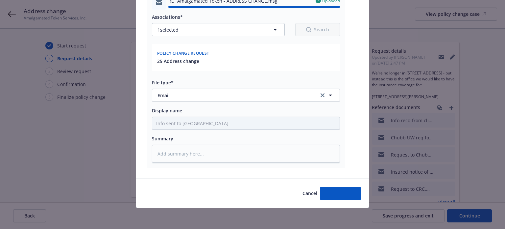
type textarea "x"
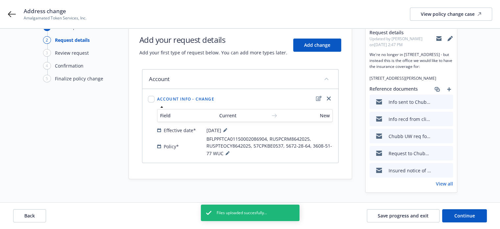
scroll to position [34, 0]
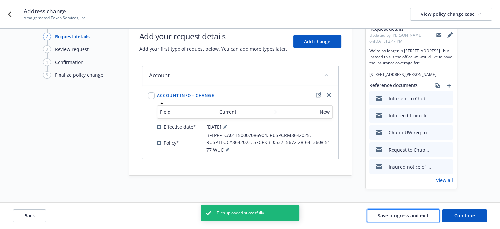
click at [404, 213] on span "Save progress and exit" at bounding box center [403, 215] width 51 height 6
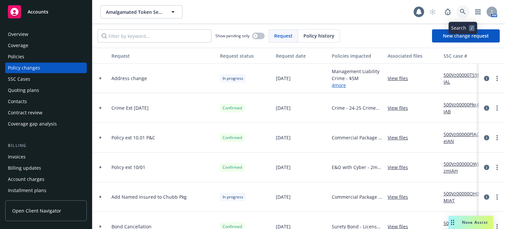
click at [461, 9] on icon at bounding box center [463, 12] width 6 height 6
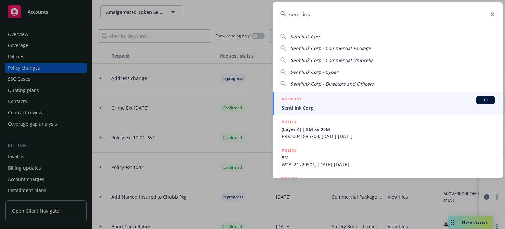
type input "sentilink"
click at [334, 96] on div "ACCOUNT BI" at bounding box center [388, 100] width 213 height 9
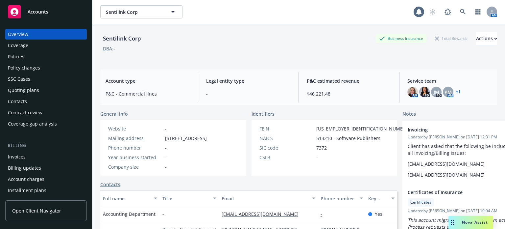
click at [58, 58] on div "Policies" at bounding box center [46, 56] width 76 height 11
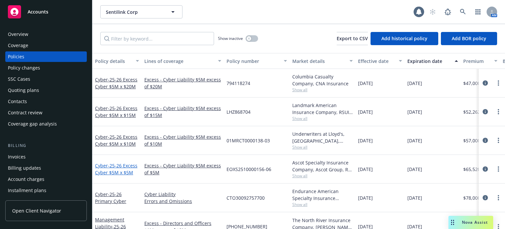
click at [115, 166] on span "- 25-26 Excess Cyber $5M x $5M" at bounding box center [116, 168] width 42 height 13
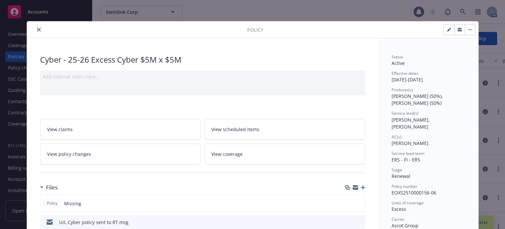
click at [361, 186] on icon "button" at bounding box center [363, 187] width 5 height 5
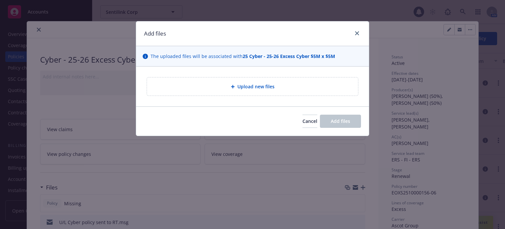
type textarea "x"
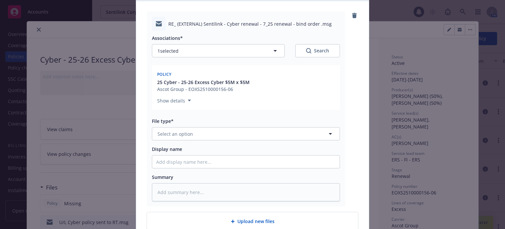
scroll to position [66, 0]
click at [196, 131] on button "Select an option" at bounding box center [246, 133] width 188 height 13
type input "email"
click at [198, 152] on div "Email" at bounding box center [246, 152] width 180 height 10
click at [188, 164] on input "Display name" at bounding box center [246, 161] width 188 height 13
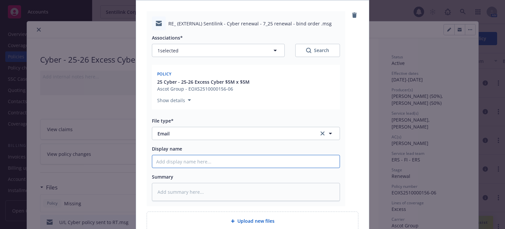
type textarea "x"
type input "4"
type textarea "x"
type input "5"
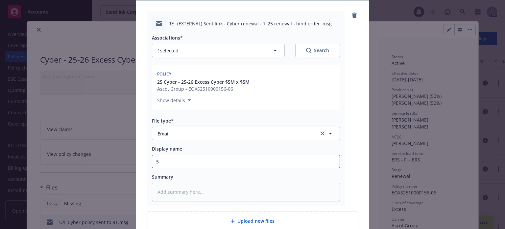
type textarea "x"
type input "5x"
type textarea "x"
type input "5x5"
type textarea "x"
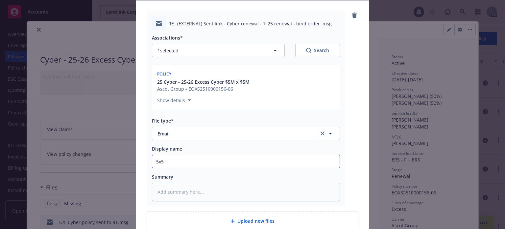
type input "5x5"
type textarea "x"
type input "5x5 p"
type textarea "x"
type input "5x5 po"
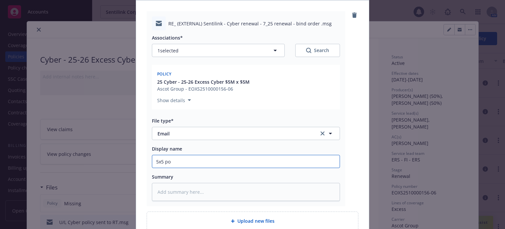
type textarea "x"
type input "5x5 pol"
type textarea "x"
type input "5x5 poli"
type textarea "x"
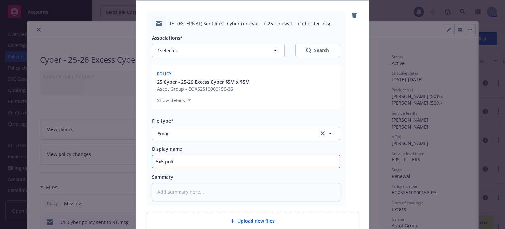
type input "5x5 polic"
type textarea "x"
type input "5x5 policy"
type textarea "x"
type input "5x5 policy"
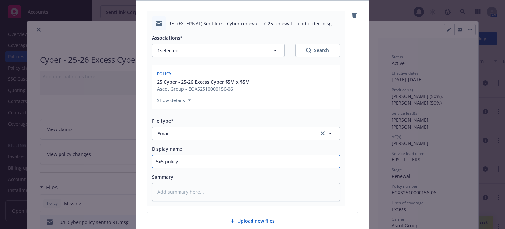
type textarea "x"
type input "5x5 policy r"
type textarea "x"
type input "5x5 policy re"
type textarea "x"
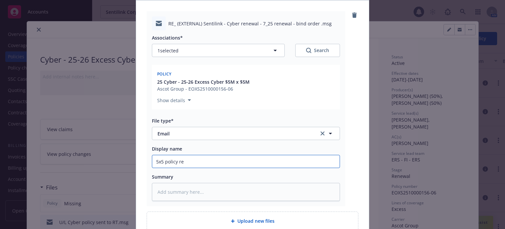
type input "5x5 policy rec"
type textarea "x"
type input "5x5 policy recd"
type textarea "x"
type input "5x5 policy recd"
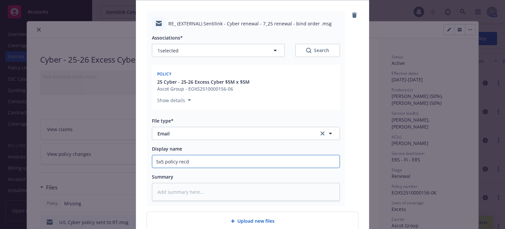
type textarea "x"
type input "5x5 policy recd f"
type textarea "x"
type input "5x5 policy recd fr"
type textarea "x"
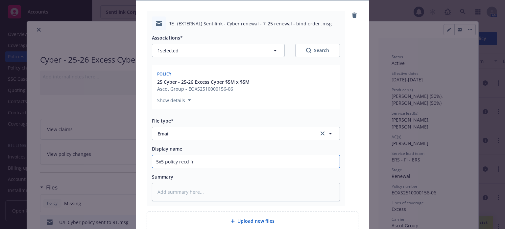
type input "5x5 policy recd fro"
type textarea "x"
type input "5x5 policy recd from"
type textarea "x"
type input "5x5 policy recd from"
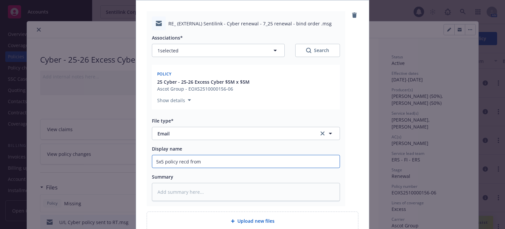
type textarea "x"
type input "5x5 policy recd from R"
type textarea "x"
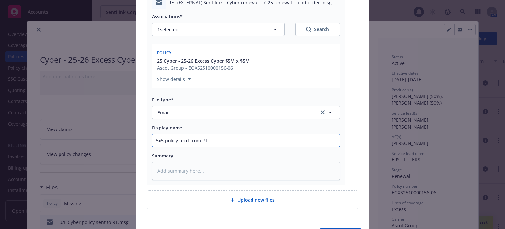
scroll to position [99, 0]
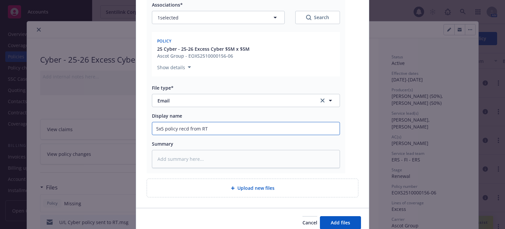
type input "5x5 policy recd from RT"
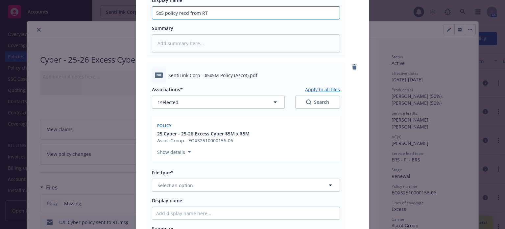
scroll to position [230, 0]
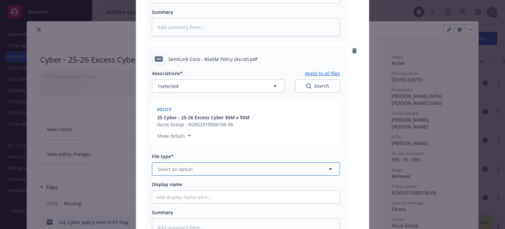
click at [192, 169] on button "Select an option" at bounding box center [246, 168] width 188 height 13
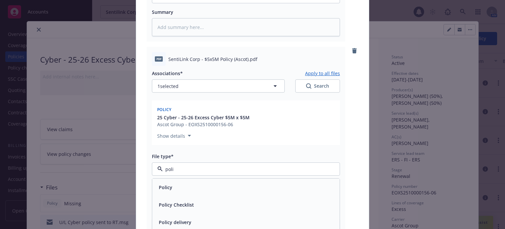
click at [167, 185] on span "Policy" at bounding box center [165, 187] width 13 height 7
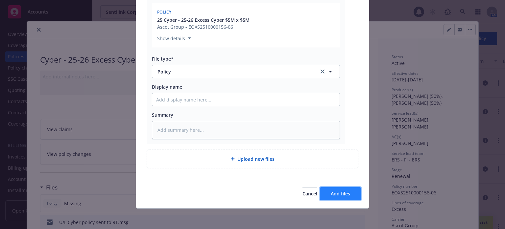
click at [351, 192] on button "Add files" at bounding box center [340, 193] width 41 height 13
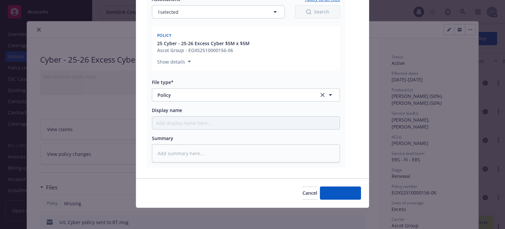
scroll to position [304, 0]
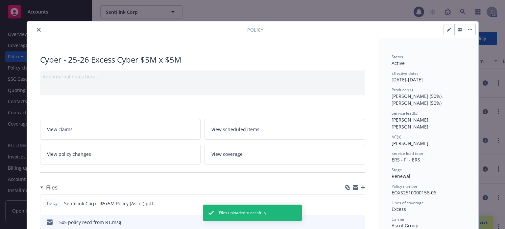
click at [38, 29] on button "close" at bounding box center [39, 30] width 8 height 8
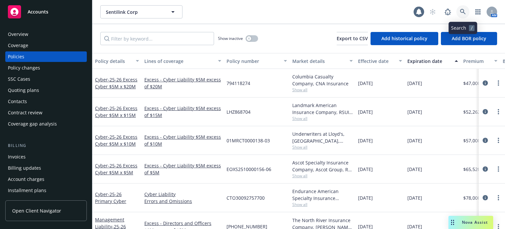
click at [461, 11] on icon at bounding box center [463, 12] width 6 height 6
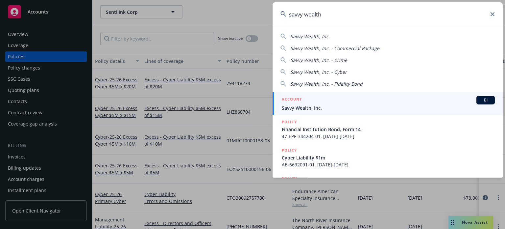
click at [323, 108] on span "Savvy Wealth, Inc." at bounding box center [388, 107] width 213 height 7
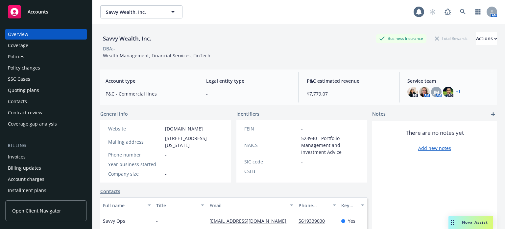
click at [37, 90] on div "Quoting plans" at bounding box center [23, 90] width 31 height 11
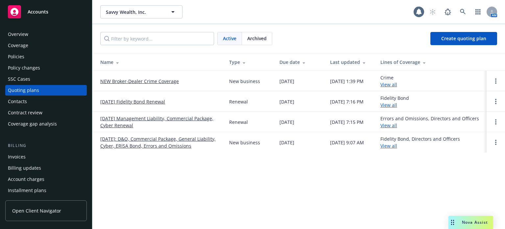
click at [138, 83] on link "NEW Broker-Dealer Crime Coverage" at bounding box center [139, 81] width 79 height 7
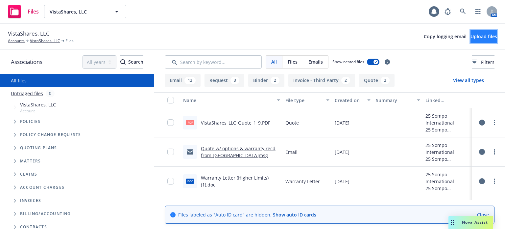
click at [471, 38] on button "Upload files" at bounding box center [484, 36] width 27 height 13
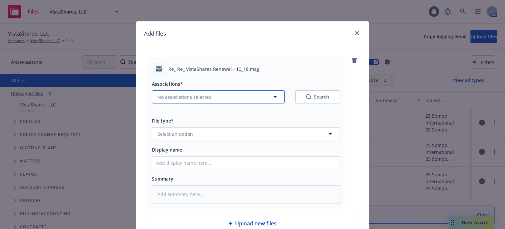
click at [193, 98] on span "No associations selected" at bounding box center [185, 96] width 54 height 7
type textarea "x"
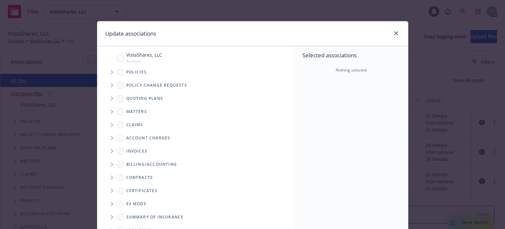
click at [111, 97] on icon "Tree Example" at bounding box center [112, 98] width 3 height 4
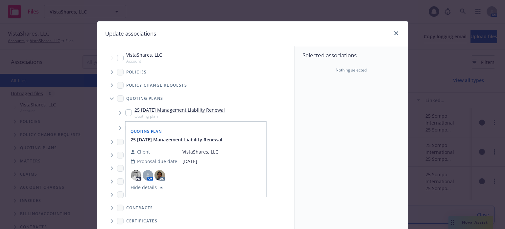
click at [125, 113] on input "Tree Example" at bounding box center [128, 112] width 7 height 7
checkbox input "true"
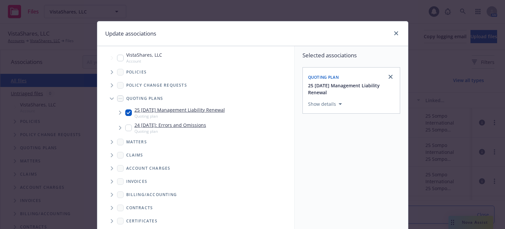
scroll to position [98, 0]
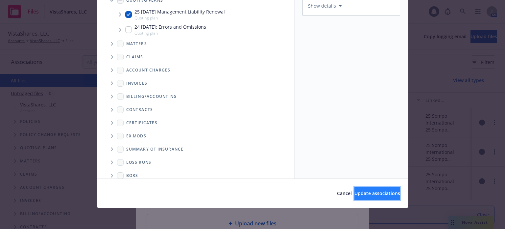
click at [355, 194] on span "Update associations" at bounding box center [378, 193] width 46 height 6
type textarea "x"
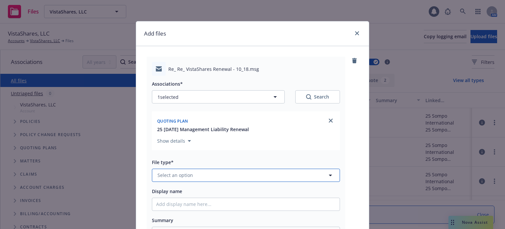
click at [183, 179] on button "Select an option" at bounding box center [246, 174] width 188 height 13
type input "emai"
click at [181, 161] on div "Email" at bounding box center [246, 157] width 180 height 10
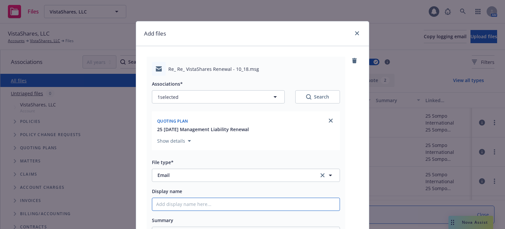
click at [181, 202] on input "Display name" at bounding box center [246, 204] width 188 height 13
type textarea "x"
type input "N"
type textarea "x"
type input "New"
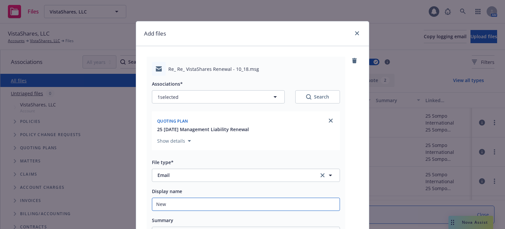
type textarea "x"
type input "Newf"
type textarea "x"
type input "Newfr"
type textarea "x"
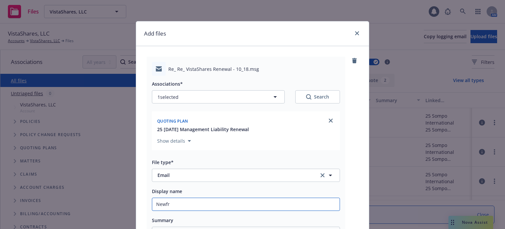
type input "Newfro"
type textarea "x"
type input "Newfron"
type textarea "x"
type input "Newfront"
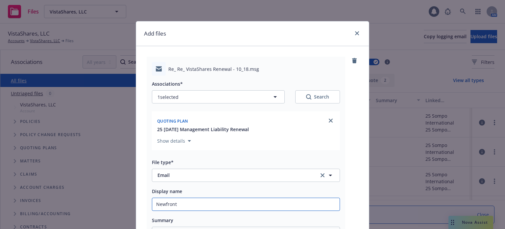
type textarea "x"
type input "Newfront"
type textarea "x"
type input "Newfront p"
type textarea "x"
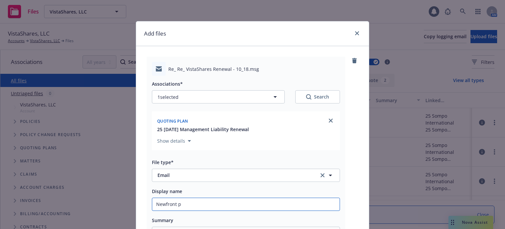
type input "Newfront"
type textarea "x"
type input "Newfront P"
type textarea "x"
type input "Newfront Pr"
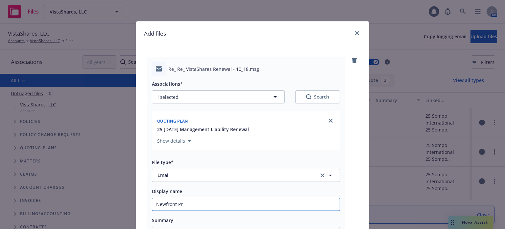
type textarea "x"
type input "Newfront Pro"
type textarea "x"
type input "Newfront Prop"
type textarea "x"
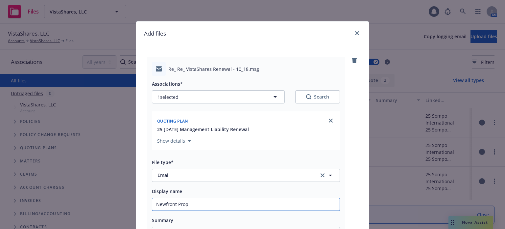
type input "Newfront Propo"
type textarea "x"
type input "Newfront Propos"
type textarea "x"
type input "Newfront Proposa"
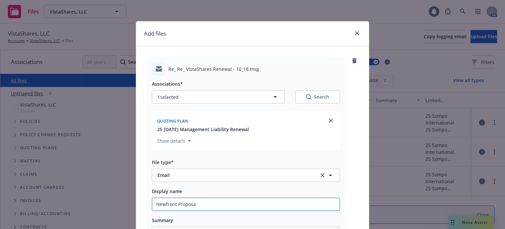
type textarea "x"
type input "Newfront Proposal"
type textarea "x"
type input "Newfront Proposal"
type textarea "x"
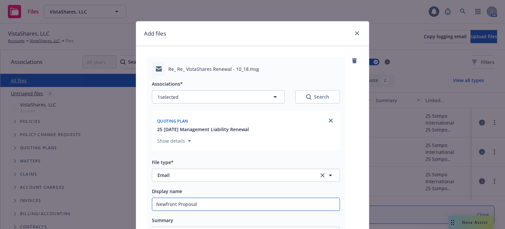
type input "Newfront Proposal d"
type textarea "x"
type input "Newfront Proposal de"
type textarea "x"
type input "Newfront Proposal del"
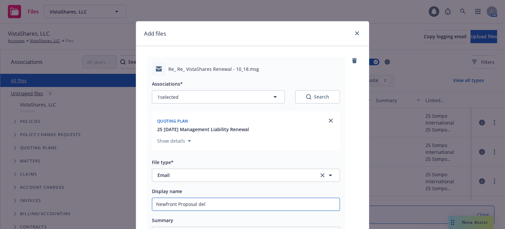
type textarea "x"
type input "Newfront Proposal deli"
type textarea "x"
type input "Newfront Proposal deliv"
type textarea "x"
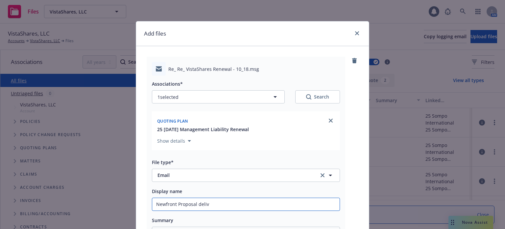
type input "Newfront Proposal delive"
type textarea "x"
type input "Newfront Proposal delivere"
type textarea "x"
type input "Newfront Proposal delivered"
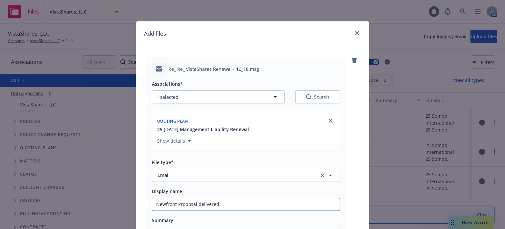
type textarea "x"
type input "Newfront Proposal delivered"
type textarea "x"
type input "Newfront Proposal delivered t"
type textarea "x"
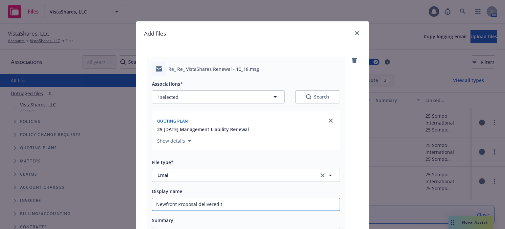
type input "Newfront Proposal delivered to"
type textarea "x"
type input "Newfront Proposal delivered to c"
type textarea "x"
type input "Newfront Proposal delivered to cl"
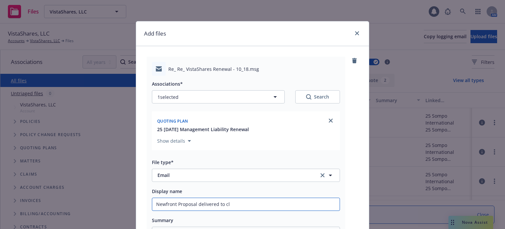
type textarea "x"
type input "Newfront Proposal delivered to cli"
type textarea "x"
type input "Newfront Proposal delivered to clie"
type textarea "x"
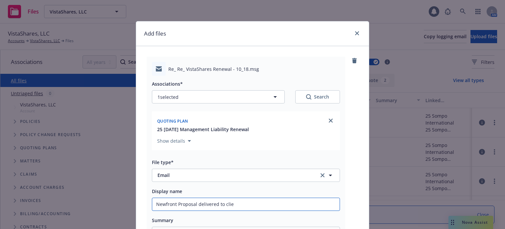
type input "Newfront Proposal delivered to clien"
type textarea "x"
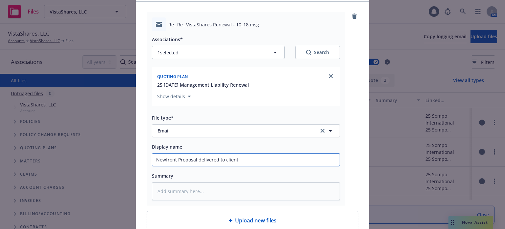
scroll to position [99, 0]
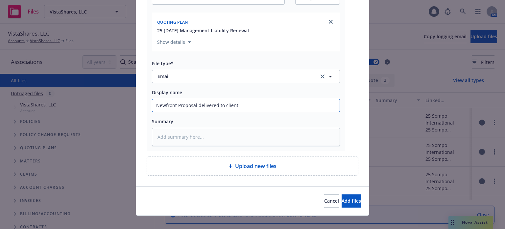
type input "Newfront Proposal delivered to client"
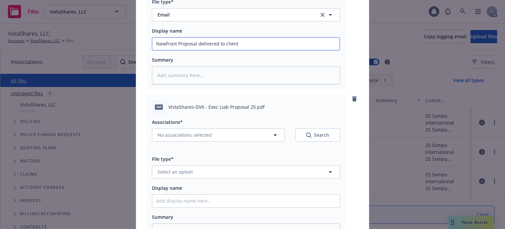
scroll to position [165, 0]
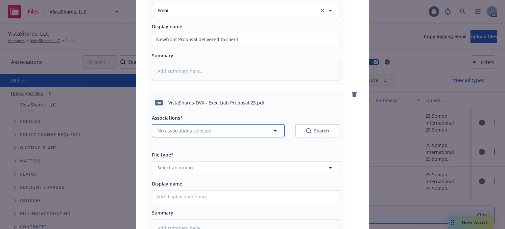
click at [209, 131] on button "No associations selected" at bounding box center [218, 130] width 133 height 13
type textarea "x"
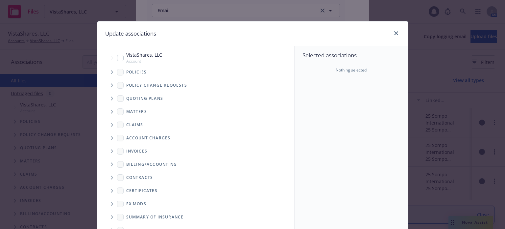
click at [108, 98] on span "Tree Example" at bounding box center [112, 98] width 11 height 11
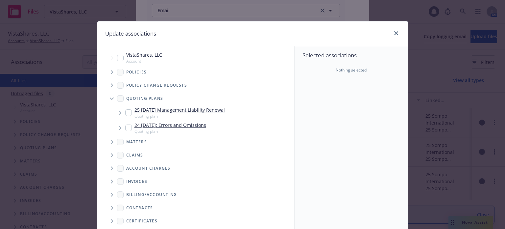
click at [125, 112] on input "Tree Example" at bounding box center [128, 112] width 7 height 7
checkbox input "true"
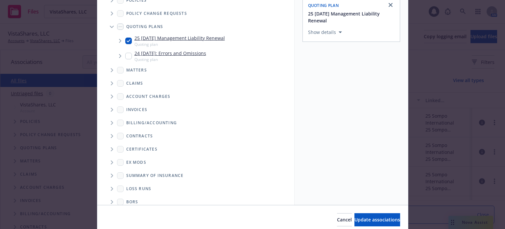
scroll to position [98, 0]
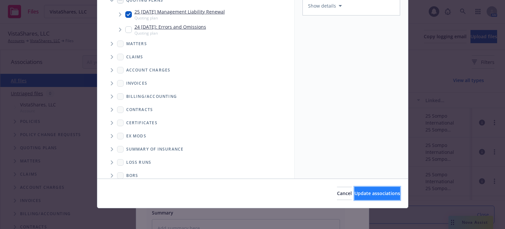
click at [378, 194] on span "Update associations" at bounding box center [378, 193] width 46 height 6
type textarea "x"
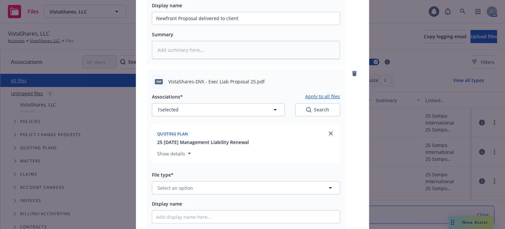
scroll to position [197, 0]
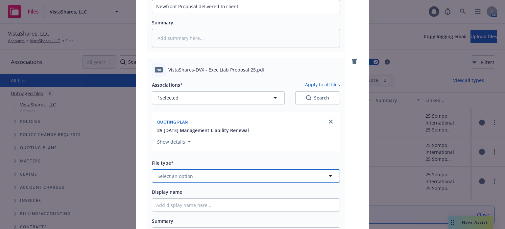
click at [215, 177] on button "Select an option" at bounding box center [246, 175] width 188 height 13
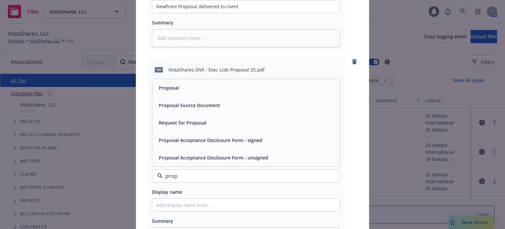
type input "propo"
click at [170, 90] on span "Proposal" at bounding box center [169, 87] width 20 height 7
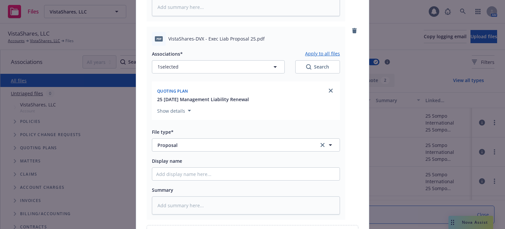
scroll to position [304, 0]
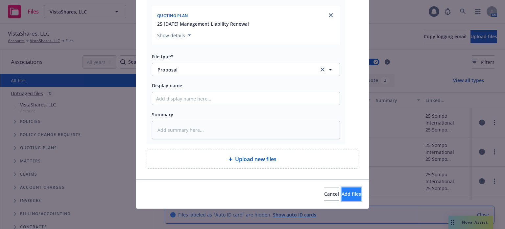
click at [342, 191] on span "Add files" at bounding box center [351, 194] width 19 height 6
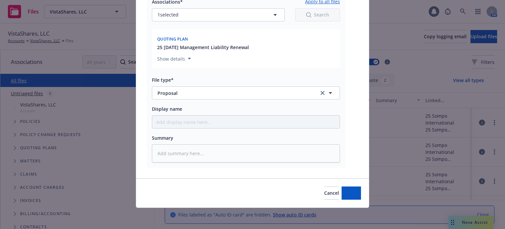
scroll to position [279, 0]
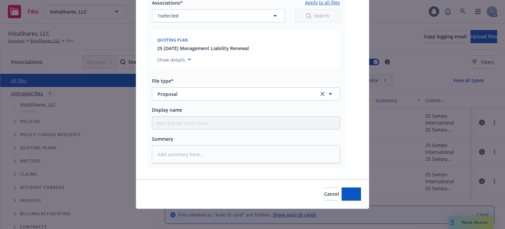
type textarea "x"
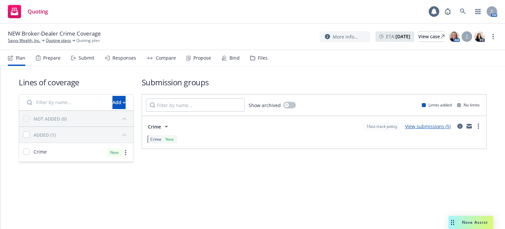
click at [424, 125] on link "View submissions (5)" at bounding box center [428, 126] width 46 height 6
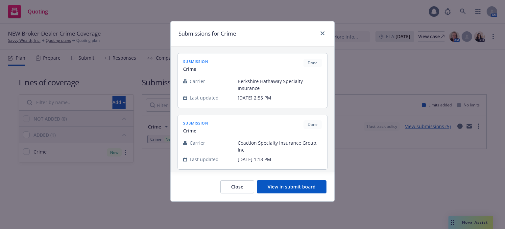
click at [310, 185] on button "View in submit board" at bounding box center [292, 186] width 70 height 13
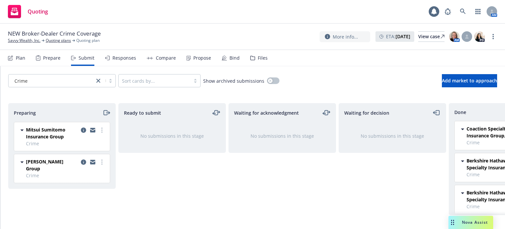
scroll to position [0, 59]
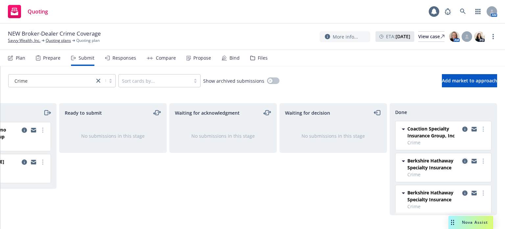
click at [463, 161] on icon "copy logging email" at bounding box center [465, 160] width 5 height 5
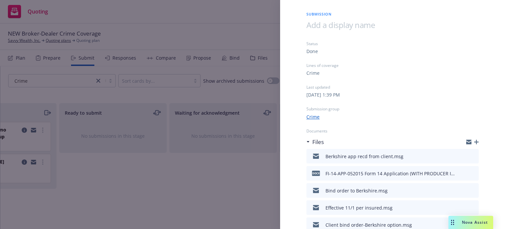
scroll to position [33, 0]
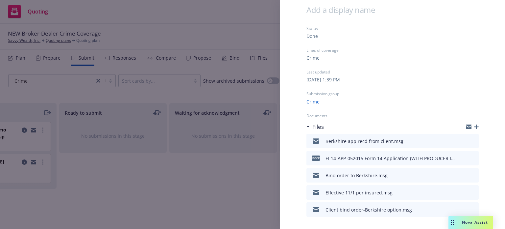
click at [470, 191] on icon "preview file" at bounding box center [473, 192] width 6 height 5
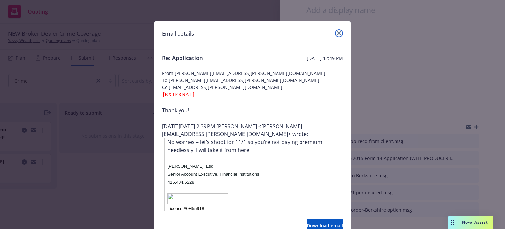
click at [337, 33] on icon "close" at bounding box center [339, 33] width 4 height 4
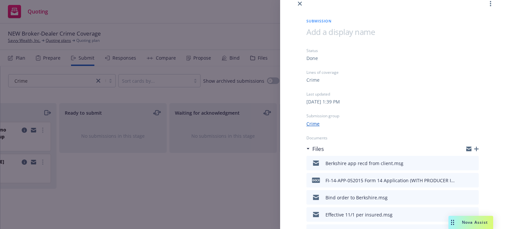
scroll to position [0, 0]
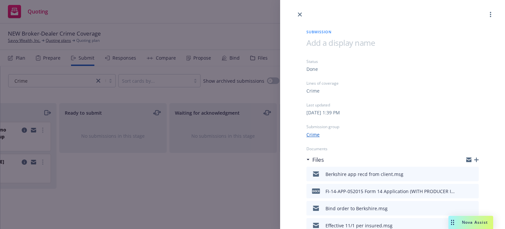
drag, startPoint x: 299, startPoint y: 13, endPoint x: 326, endPoint y: 56, distance: 51.3
click at [300, 13] on icon "close" at bounding box center [300, 15] width 4 height 4
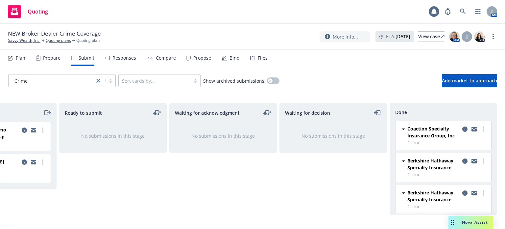
click at [462, 213] on div "Preparing Mitsui Sumitomo Insurance Group Crime [DATE] 8:58 AM [PERSON_NAME] Gr…" at bounding box center [252, 161] width 505 height 117
click at [465, 221] on span "Nova Assist" at bounding box center [475, 222] width 26 height 6
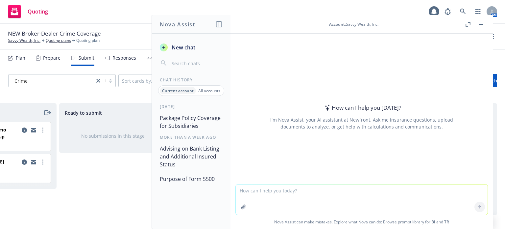
click at [290, 192] on textarea at bounding box center [362, 199] width 252 height 30
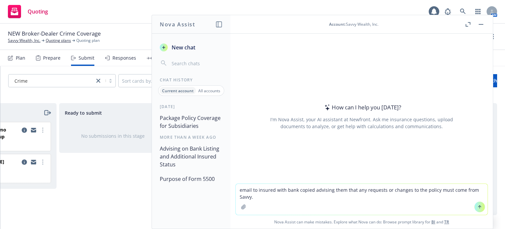
type textarea "email to insured with bank copied advising them that any requests or changes to…"
click at [475, 206] on button at bounding box center [480, 206] width 11 height 11
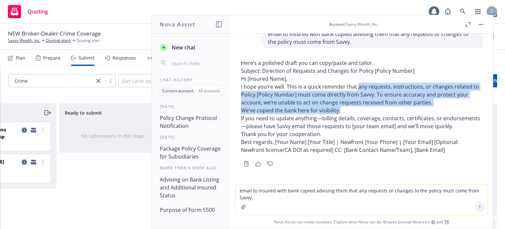
scroll to position [19, 0]
drag, startPoint x: 358, startPoint y: 98, endPoint x: 432, endPoint y: 94, distance: 73.8
click at [432, 94] on p "I hope you’re well. This is a quick reminder that any requests, instructions, o…" at bounding box center [362, 95] width 242 height 24
copy p "any requests, instructions, or changes related to Policy [Policy Number] must c…"
click at [483, 25] on button "button" at bounding box center [481, 24] width 8 height 8
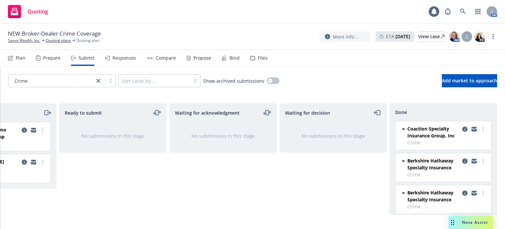
click at [463, 159] on icon "copy logging email" at bounding box center [465, 160] width 5 height 5
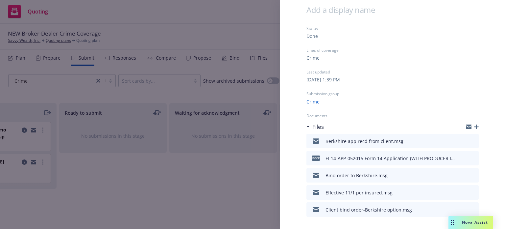
scroll to position [52, 0]
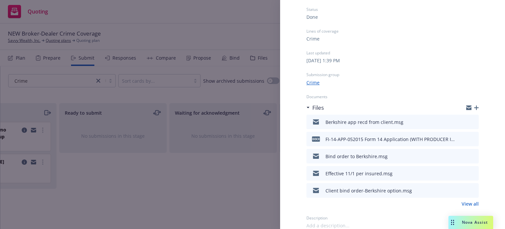
click at [470, 189] on icon "preview file" at bounding box center [473, 190] width 6 height 5
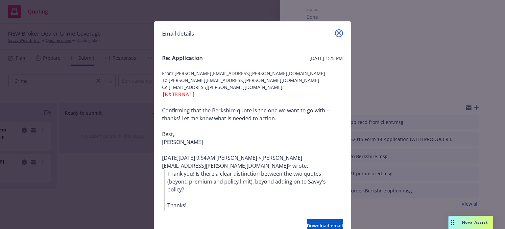
click at [337, 32] on icon "close" at bounding box center [339, 33] width 4 height 4
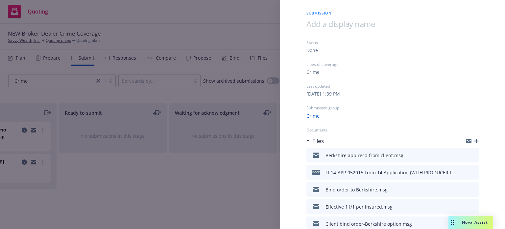
scroll to position [0, 0]
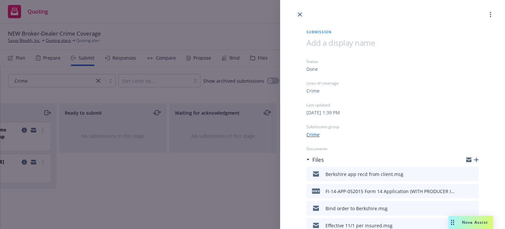
click at [299, 13] on icon "close" at bounding box center [300, 15] width 4 height 4
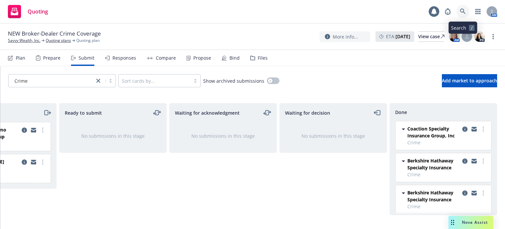
click at [460, 6] on link at bounding box center [463, 11] width 13 height 13
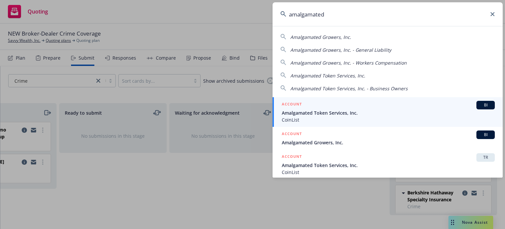
type input "amalgamated"
click at [319, 104] on div "ACCOUNT BI" at bounding box center [388, 105] width 213 height 9
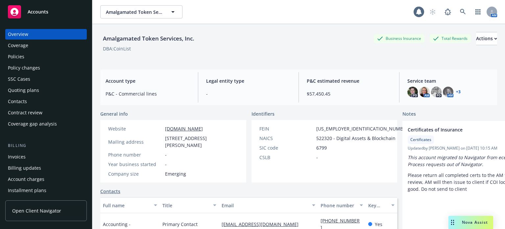
click at [44, 58] on div "Policies" at bounding box center [46, 56] width 76 height 11
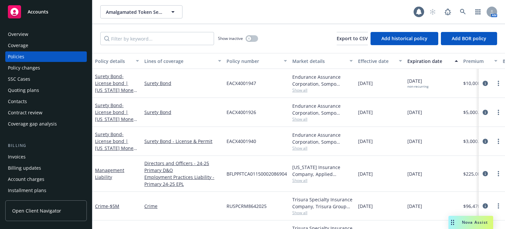
click at [111, 60] on div "Policy details" at bounding box center [113, 61] width 37 height 7
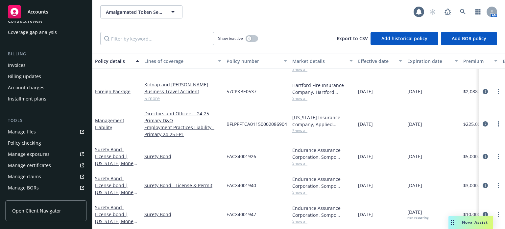
scroll to position [99, 0]
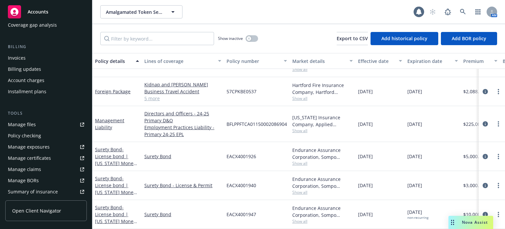
click at [29, 127] on div "Manage files" at bounding box center [22, 124] width 28 height 11
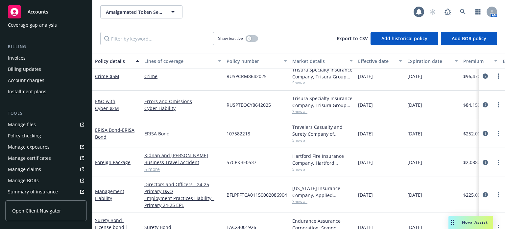
scroll to position [0, 0]
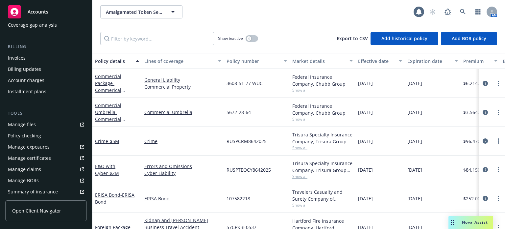
click at [372, 60] on div "Effective date" at bounding box center [376, 61] width 37 height 7
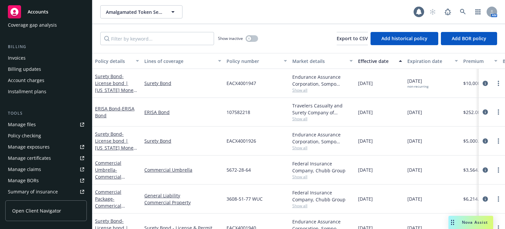
click at [372, 60] on div "Effective date" at bounding box center [376, 61] width 37 height 7
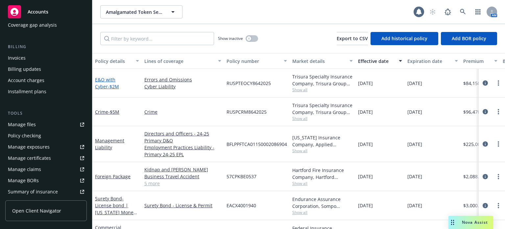
click at [107, 78] on link "E&O with Cyber - $2M" at bounding box center [107, 82] width 24 height 13
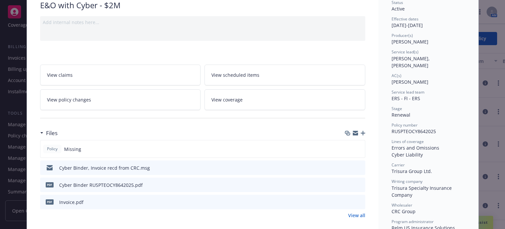
scroll to position [66, 0]
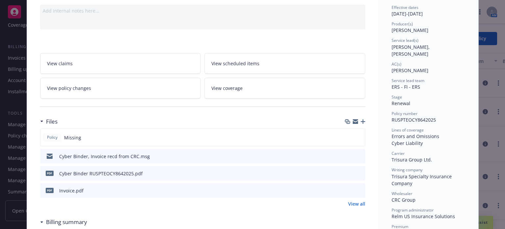
click at [346, 170] on icon "download file" at bounding box center [348, 172] width 5 height 5
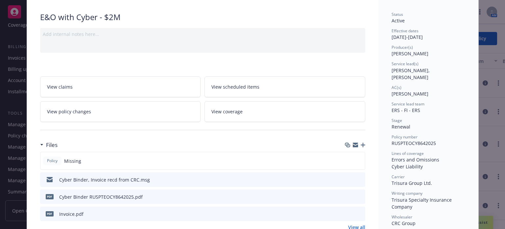
scroll to position [33, 0]
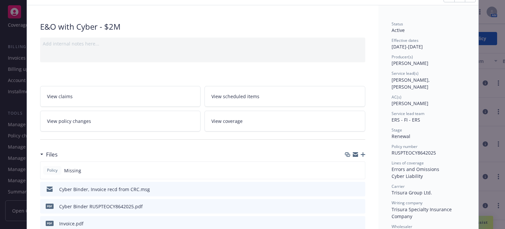
click at [452, 148] on div "Policy number RUSPTEOCY8642025" at bounding box center [429, 149] width 74 height 13
drag, startPoint x: 438, startPoint y: 146, endPoint x: 387, endPoint y: 149, distance: 50.7
copy span "RUSPTEOCY8642025"
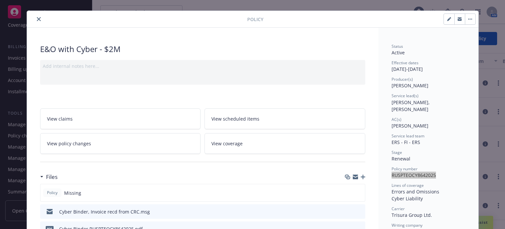
scroll to position [0, 0]
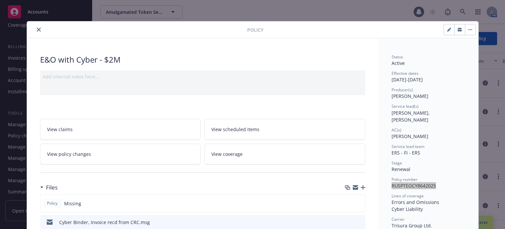
click at [37, 29] on icon "close" at bounding box center [39, 30] width 4 height 4
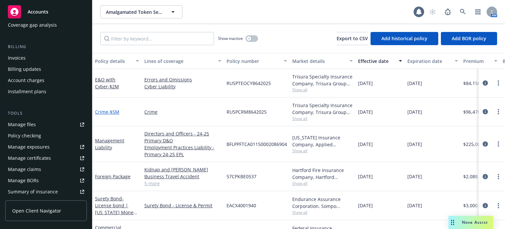
click at [116, 112] on span "- $5M" at bounding box center [113, 112] width 11 height 6
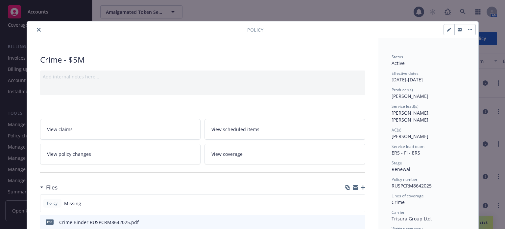
scroll to position [33, 0]
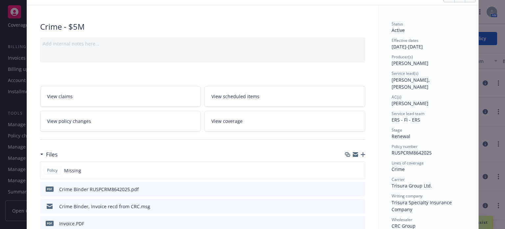
click at [347, 186] on icon "download file" at bounding box center [348, 188] width 5 height 5
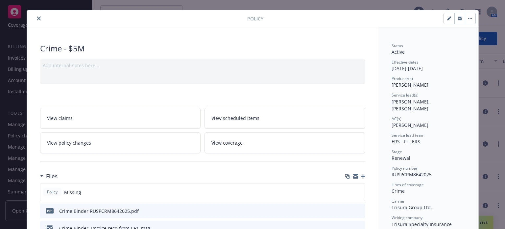
scroll to position [0, 0]
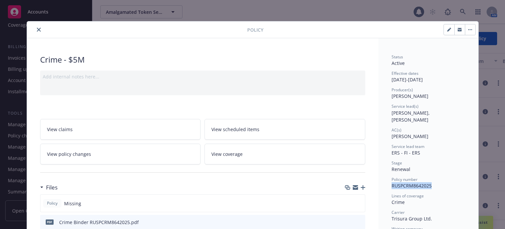
drag, startPoint x: 426, startPoint y: 182, endPoint x: 389, endPoint y: 180, distance: 37.6
copy span "RUSPCRM8642025"
click at [37, 29] on icon "close" at bounding box center [39, 30] width 4 height 4
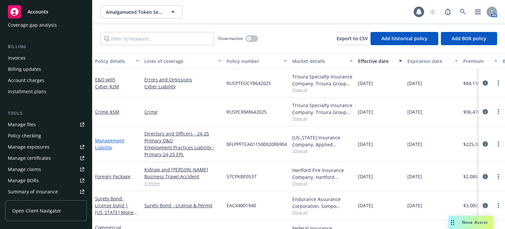
click at [109, 140] on link "Management Liability" at bounding box center [109, 143] width 29 height 13
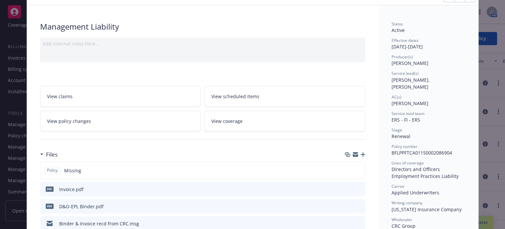
scroll to position [66, 0]
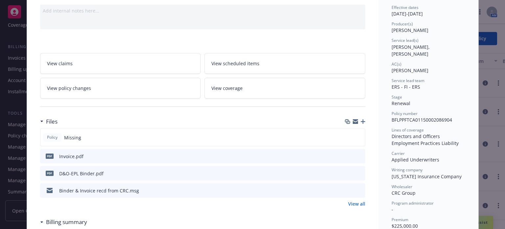
click at [347, 170] on icon "download file" at bounding box center [348, 172] width 5 height 5
drag, startPoint x: 457, startPoint y: 113, endPoint x: 389, endPoint y: 115, distance: 68.1
copy span "BFLPPFTCA01150002086904"
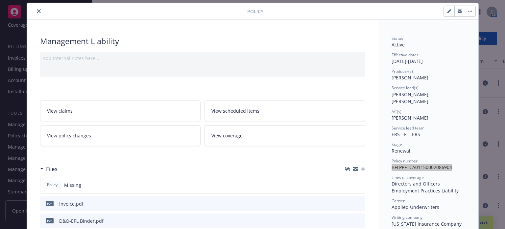
scroll to position [0, 0]
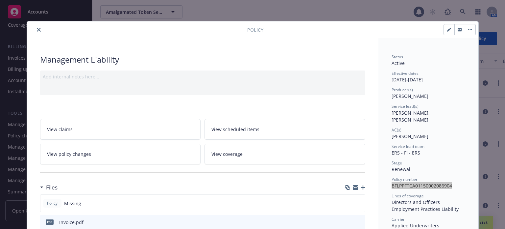
click at [38, 29] on icon "close" at bounding box center [39, 30] width 4 height 4
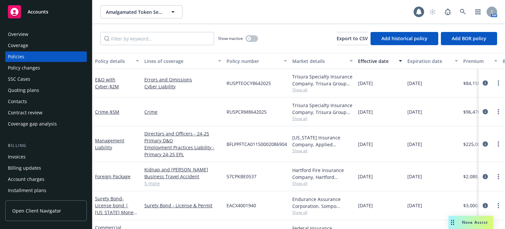
click at [24, 31] on div "Overview" at bounding box center [18, 34] width 20 height 11
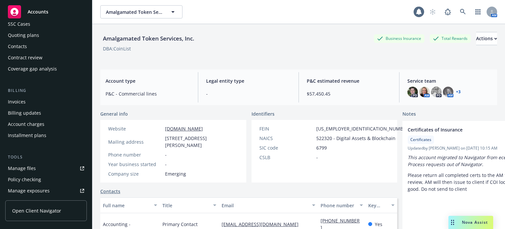
scroll to position [66, 0]
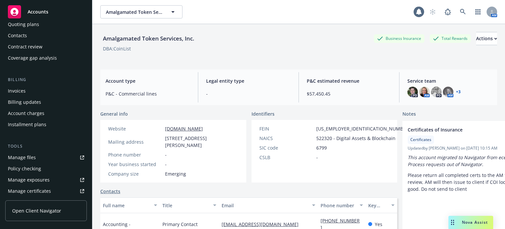
click at [39, 156] on link "Manage files" at bounding box center [46, 157] width 82 height 11
click at [461, 12] on icon at bounding box center [463, 12] width 6 height 6
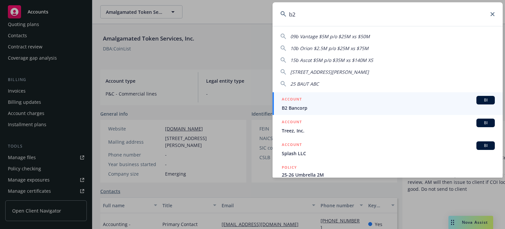
type input "b2"
click at [340, 92] on link "ACCOUNT BI B2 Bancorp" at bounding box center [388, 103] width 230 height 23
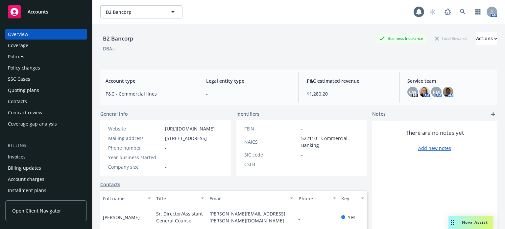
click at [32, 88] on div "Quoting plans" at bounding box center [23, 90] width 31 height 11
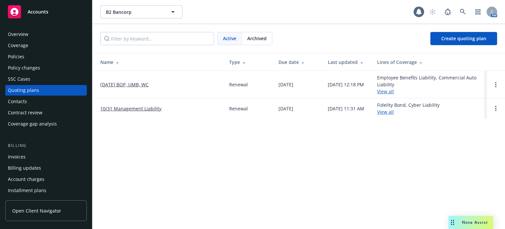
click at [125, 108] on link "10/31 Management Liability" at bounding box center [130, 108] width 61 height 7
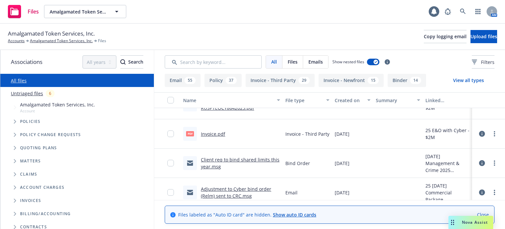
scroll to position [494, 0]
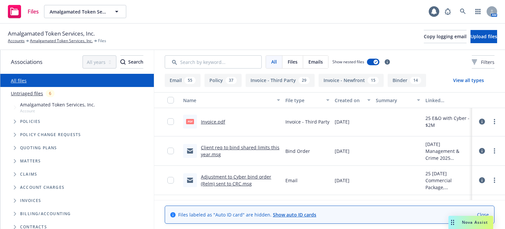
click at [248, 146] on link "Client req to bind shared limits this year.msg" at bounding box center [240, 150] width 79 height 13
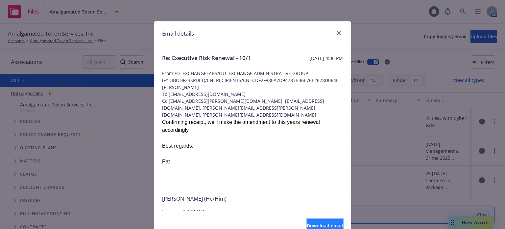
click at [323, 219] on button "Download email" at bounding box center [325, 225] width 36 height 13
click at [337, 33] on icon "close" at bounding box center [339, 33] width 4 height 4
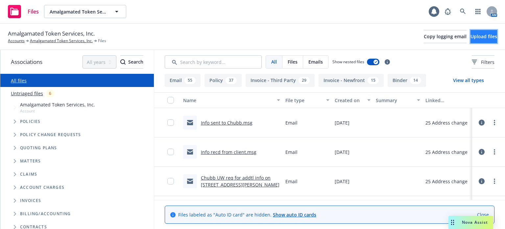
click at [472, 38] on span "Upload files" at bounding box center [484, 36] width 27 height 6
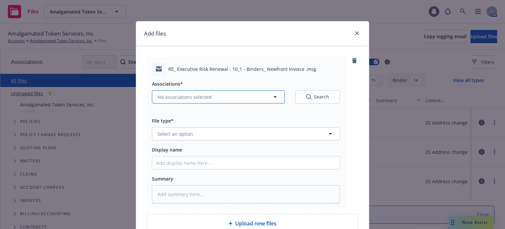
click at [211, 98] on button "No associations selected" at bounding box center [218, 96] width 133 height 13
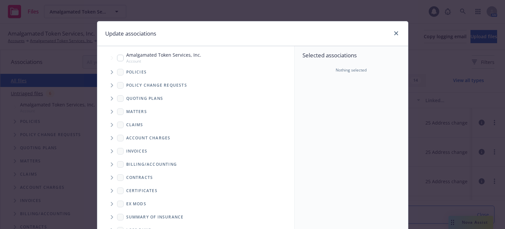
click at [111, 72] on icon "Tree Example" at bounding box center [112, 72] width 3 height 4
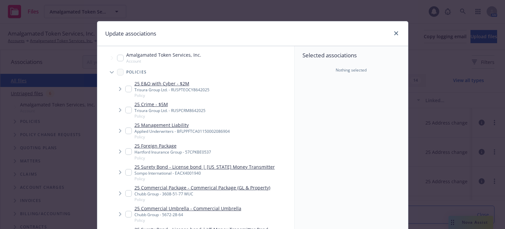
type textarea "x"
click at [125, 89] on input "Tree Example" at bounding box center [128, 89] width 7 height 7
checkbox input "true"
click at [126, 109] on input "Tree Example" at bounding box center [128, 110] width 7 height 7
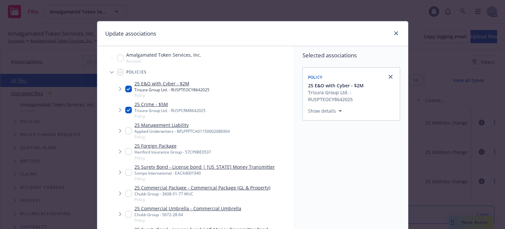
checkbox input "true"
drag, startPoint x: 126, startPoint y: 130, endPoint x: 205, endPoint y: 136, distance: 79.5
click at [126, 130] on input "Tree Example" at bounding box center [128, 130] width 7 height 7
checkbox input "true"
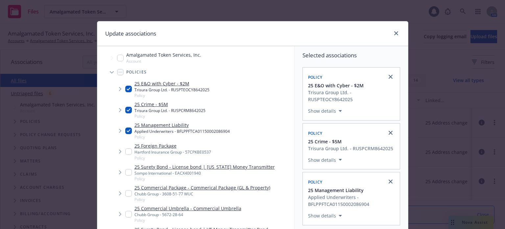
scroll to position [98, 0]
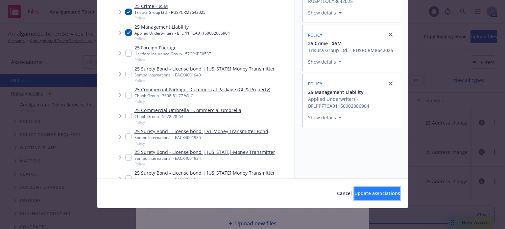
click at [367, 190] on span "Update associations" at bounding box center [378, 193] width 46 height 6
type textarea "x"
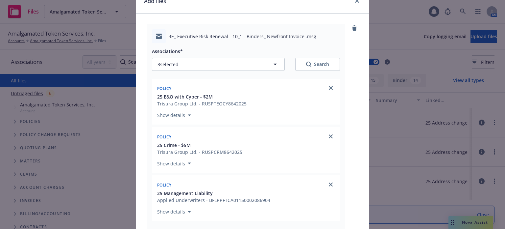
scroll to position [132, 0]
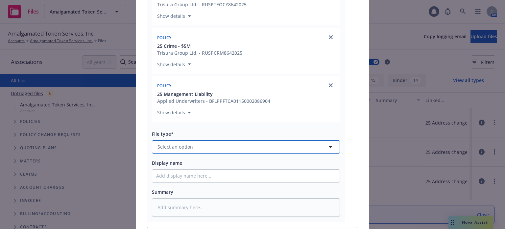
click at [189, 144] on span "Select an option" at bounding box center [176, 146] width 36 height 7
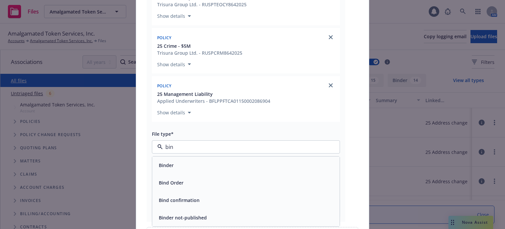
type input "bind"
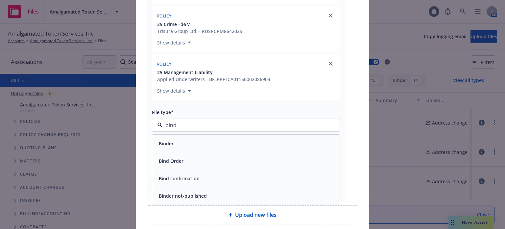
scroll to position [165, 0]
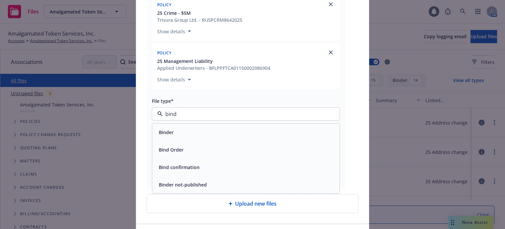
click at [181, 164] on span "Bind confirmation" at bounding box center [179, 167] width 41 height 7
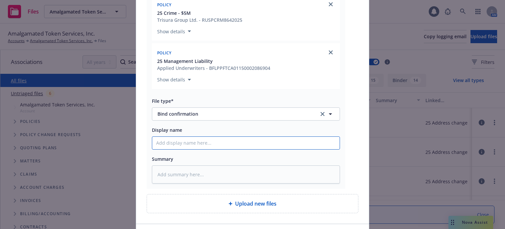
click at [186, 139] on input "Display name" at bounding box center [246, 143] width 188 height 13
type textarea "x"
type input "R"
type textarea "x"
type input "Re"
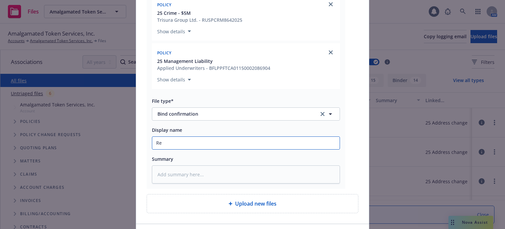
type textarea "x"
type input "Ren"
type textarea "x"
type input "Rene"
type textarea "x"
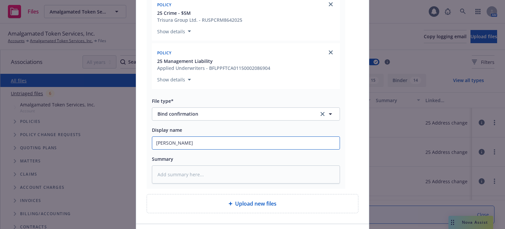
type input "Renew"
type textarea "x"
type input "Renewa"
type textarea "x"
type input "Renewal"
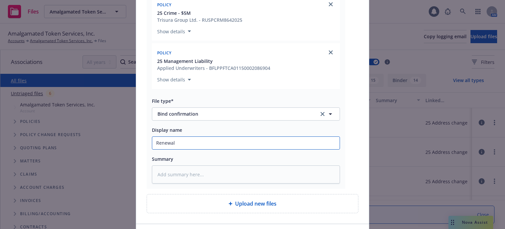
type textarea "x"
type input "Renewal"
type textarea "x"
type input "Renewal B"
type textarea "x"
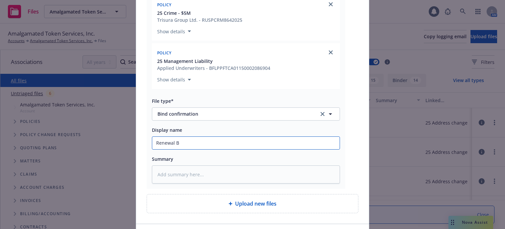
type input "Renewal Bi"
type textarea "x"
type input "Renewal Bind"
type textarea "x"
type input "Renewal Binde"
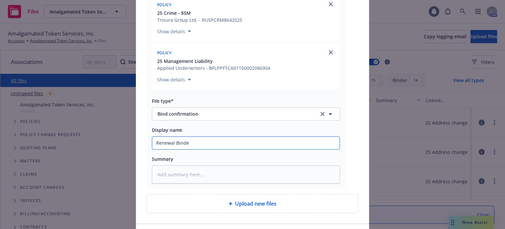
type textarea "x"
type input "Renewal Binder"
type textarea "x"
type input "Renewal Binders"
type textarea "x"
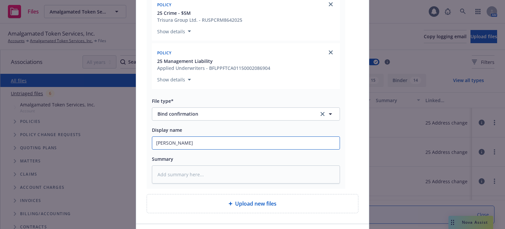
type input "Renewal Binders,"
type textarea "x"
type input "Renewal Binders,"
type textarea "x"
type input "Renewal Binders, n"
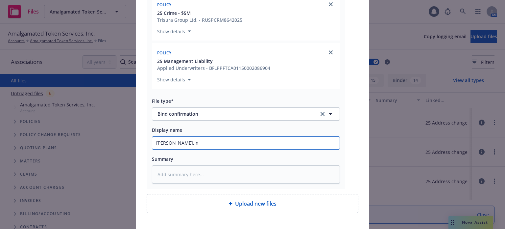
type textarea "x"
type input "Renewal Binders, ne"
type textarea "x"
type input "Renewal Binders, new"
type textarea "x"
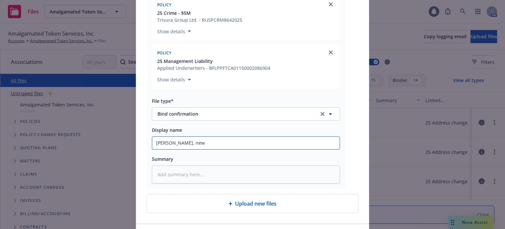
type input "Renewal Binders, newf"
type textarea "x"
type input "Renewal Binders, newfr"
type textarea "x"
type input "Renewal Binders, newfro"
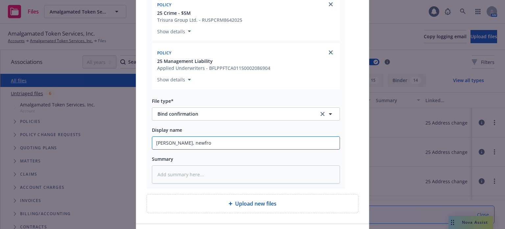
type textarea "x"
type input "Renewal Binders, newfron"
type textarea "x"
type input "Renewal Binders, newfront"
type textarea "x"
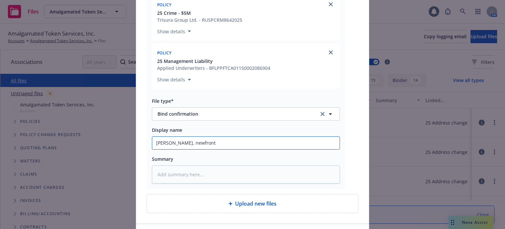
type input "Renewal Binders, newfront"
type textarea "x"
type input "Renewal Binders, newfront I"
type textarea "x"
type input "Renewal Binders, newfront In"
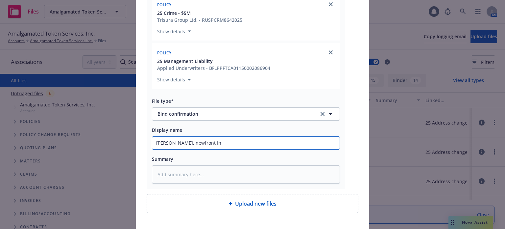
type textarea "x"
type input "Renewal Binders, newfront Inv"
type textarea "x"
type input "Renewal Binders, newfront Invo"
type textarea "x"
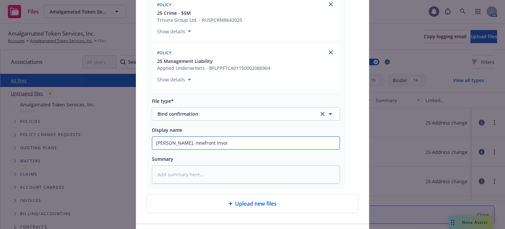
type input "Renewal Binders, newfront Invoic"
type textarea "x"
type input "Renewal Binders, newfront Invoice"
type textarea "x"
type input "Renewal Binders, newfront Invoice"
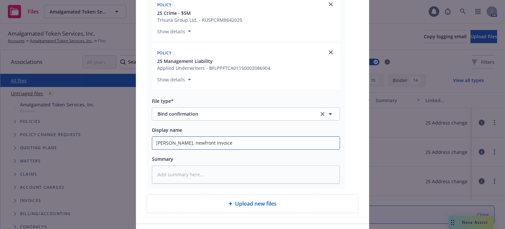
type textarea "x"
type input "Renewal Binders, newfront Invoice d"
type textarea "x"
type input "Renewal Binders, newfront Invoice de"
type textarea "x"
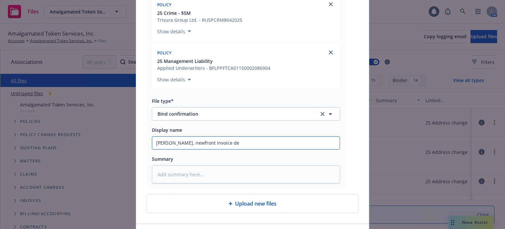
type input "Renewal Binders, newfront Invoice del"
type textarea "x"
type input "Renewal Binders, newfront Invoice deli"
type textarea "x"
type input "Renewal Binders, newfront Invoice deliv"
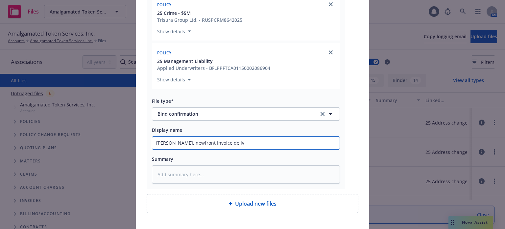
type textarea "x"
type input "Renewal Binders, newfront Invoice delive"
type textarea "x"
type input "Renewal Binders, newfront Invoice deliver"
type textarea "x"
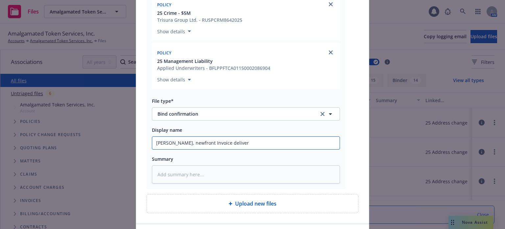
type input "Renewal Binders, newfront Invoice delivere"
type textarea "x"
type input "Renewal Binders, newfront Invoice delivered"
type textarea "x"
type input "Renewal Binders, newfront Invoice delivered"
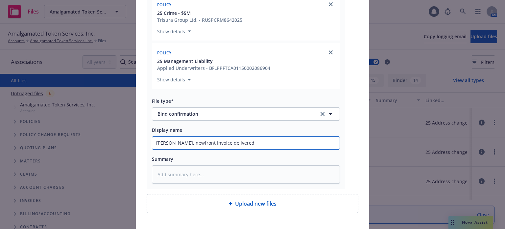
type textarea "x"
type input "Renewal Binders, newfront Invoice delivered t"
type textarea "x"
type input "Renewal Binders, newfront Invoice delivered to"
type textarea "x"
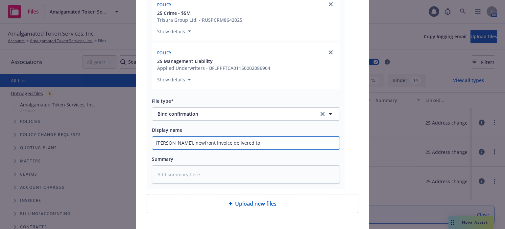
type input "Renewal Binders, newfront Invoice delivered to c"
type textarea "x"
type input "Renewal Binders, newfront Invoice delivered to cl"
type textarea "x"
type input "Renewal Binders, newfront Invoice delivered to cli"
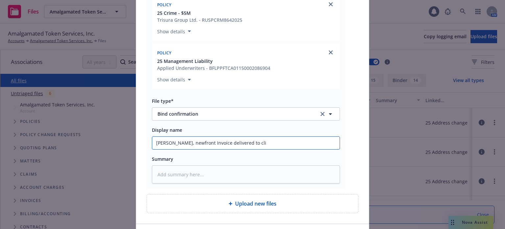
type textarea "x"
type input "Renewal Binders, newfront Invoice delivered to clie"
type textarea "x"
type input "Renewal Binders, newfront Invoice delivered to clien"
type textarea "x"
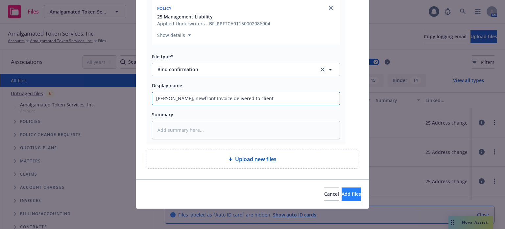
type input "Renewal Binders, newfront Invoice delivered to client"
click at [350, 198] on button "Add files" at bounding box center [351, 193] width 19 height 13
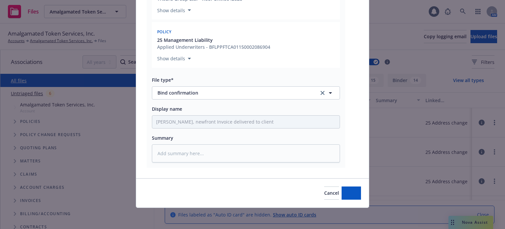
scroll to position [185, 0]
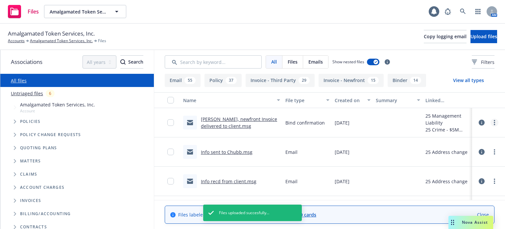
click at [491, 125] on link "more" at bounding box center [495, 122] width 8 height 8
click at [459, 159] on link "Edit" at bounding box center [460, 162] width 65 height 13
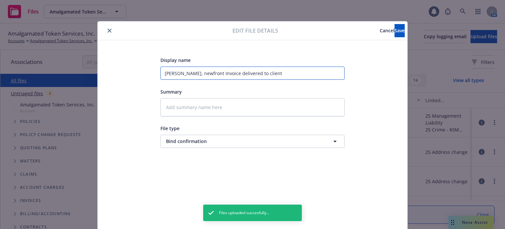
click at [204, 73] on input "Renewal Binders, newfront Invoice delivered to client" at bounding box center [253, 72] width 184 height 13
type textarea "x"
type input "Renewal Binders, ewfront Invoice delivered to client"
type textarea "x"
type input "Renewal Binders, Newfront Invoice delivered to client"
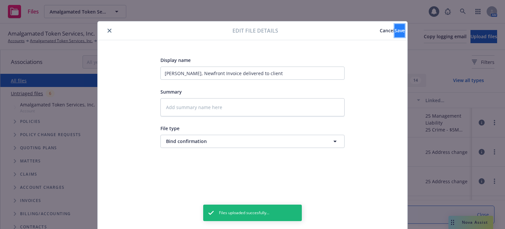
click at [395, 31] on span "Save" at bounding box center [400, 30] width 10 height 6
type textarea "x"
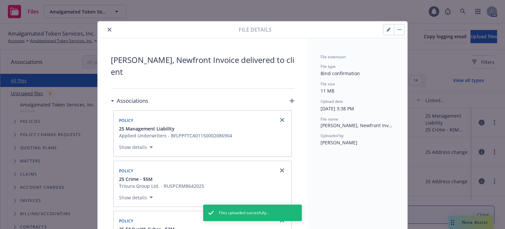
click at [109, 31] on button "close" at bounding box center [110, 30] width 8 height 8
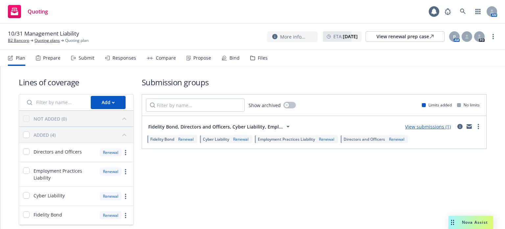
click at [437, 125] on link "View submissions (1)" at bounding box center [428, 126] width 46 height 6
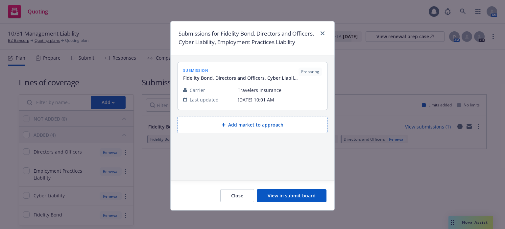
click at [308, 199] on button "View in submit board" at bounding box center [292, 195] width 70 height 13
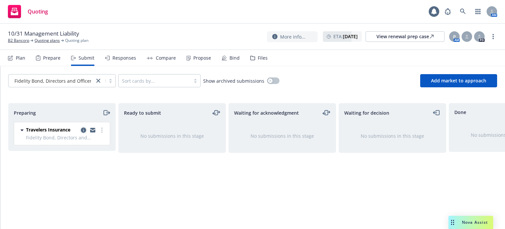
click at [84, 128] on icon "copy logging email" at bounding box center [83, 129] width 5 height 5
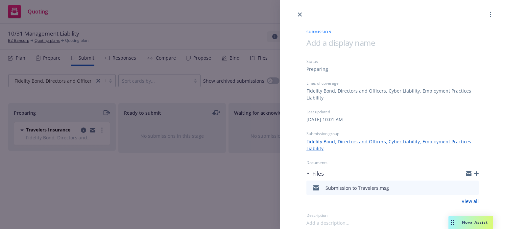
click at [475, 172] on icon "button" at bounding box center [476, 173] width 5 height 5
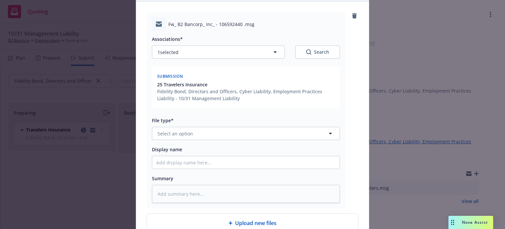
scroll to position [66, 0]
click at [186, 139] on button "Select an option" at bounding box center [246, 132] width 188 height 13
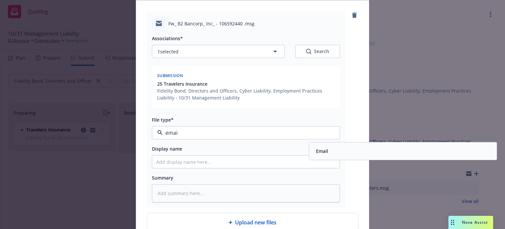
type input "email"
click at [361, 151] on div "Email" at bounding box center [404, 151] width 180 height 10
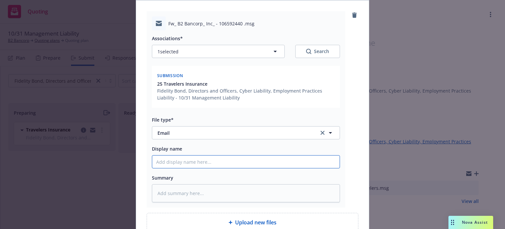
click at [214, 156] on input "Display name" at bounding box center [246, 161] width 188 height 13
type textarea "x"
type input "F"
type textarea "x"
type input "Fo"
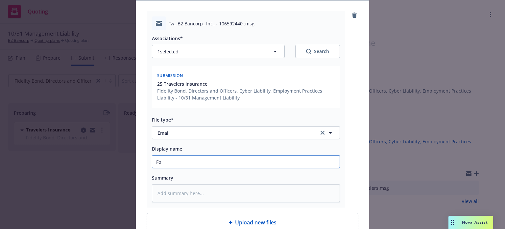
type textarea "x"
type input "Fol"
type textarea "x"
type input "Foll"
type textarea "x"
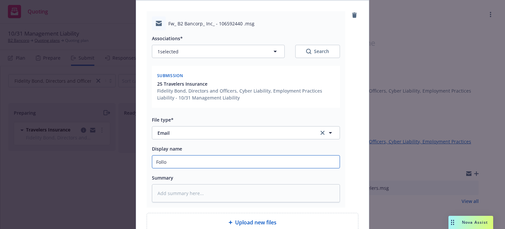
type input "Follow"
type textarea "x"
type input "Follow"
type textarea "x"
type input "Follow u"
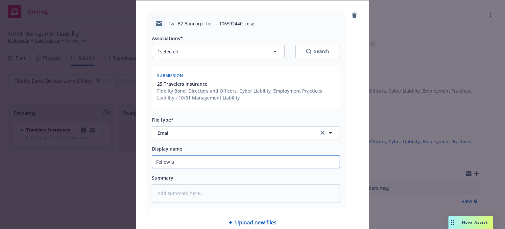
type textarea "x"
type input "Follow up"
type textarea "x"
type input "Follow up"
type textarea "x"
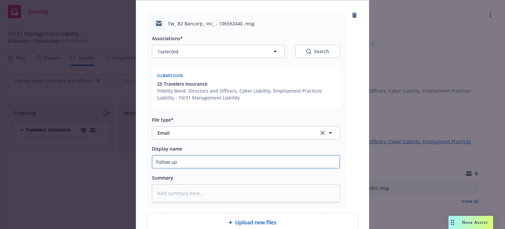
type input "Follow up t"
type textarea "x"
type input "Follow up to"
type textarea "x"
type input "Follow up to"
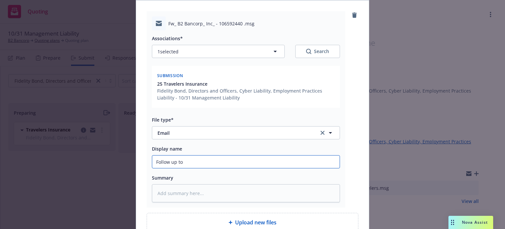
type textarea "x"
type input "Follow up to T"
type textarea "x"
type input "Follow up to Tr"
type textarea "x"
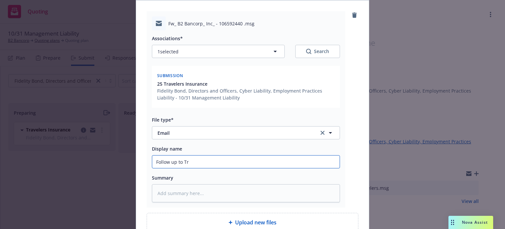
type input "Follow up to Tra"
type textarea "x"
type input "Follow up to Trav"
type textarea "x"
type input "Follow up to Trave"
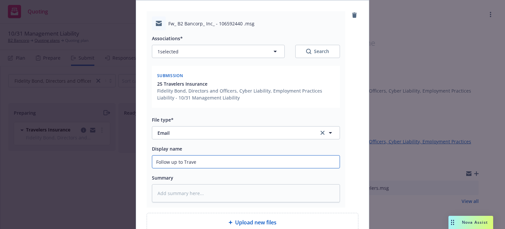
type textarea "x"
type input "Follow up to Travel"
type textarea "x"
type input "Follow up to Travele"
type textarea "x"
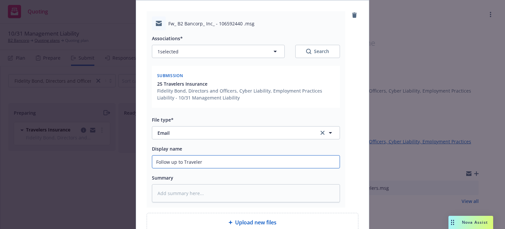
type input "Follow up to Travelers"
type textarea "x"
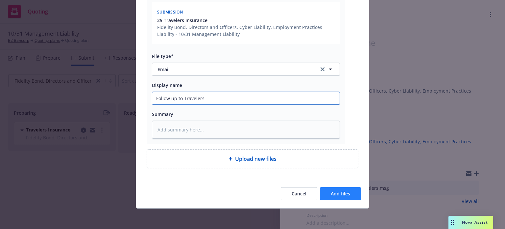
type input "Follow up to Travelers"
click at [343, 192] on span "Add files" at bounding box center [340, 193] width 19 height 6
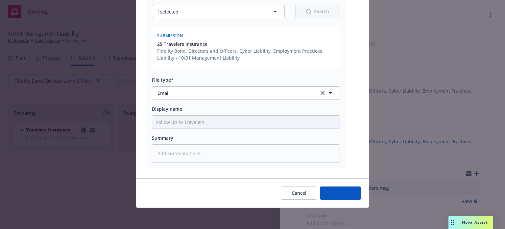
scroll to position [105, 0]
type textarea "x"
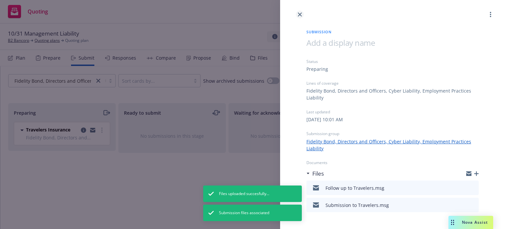
click at [299, 14] on icon "close" at bounding box center [300, 15] width 4 height 4
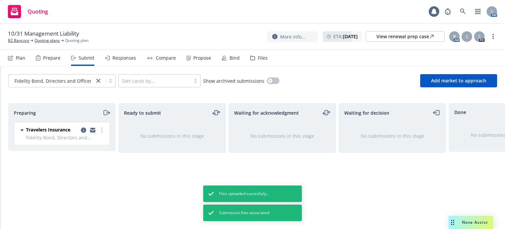
click at [104, 113] on icon "moveRight" at bounding box center [107, 113] width 8 height 8
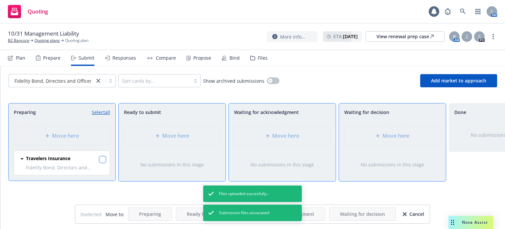
click at [102, 159] on input "checkbox" at bounding box center [102, 159] width 7 height 7
checkbox input "true"
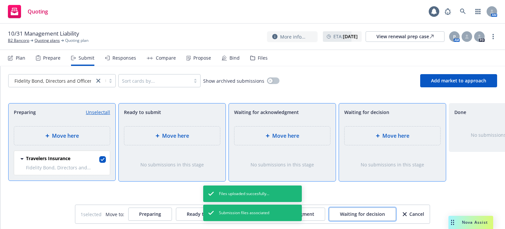
click at [372, 209] on button "Waiting for decision" at bounding box center [362, 213] width 67 height 13
